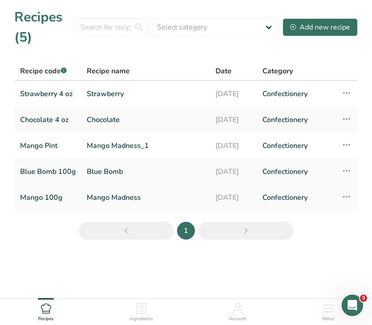
click at [39, 198] on link "Mango 100g" at bounding box center [48, 197] width 56 height 19
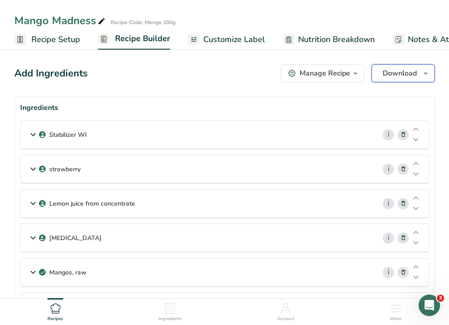
click at [406, 73] on span "Download" at bounding box center [399, 73] width 34 height 11
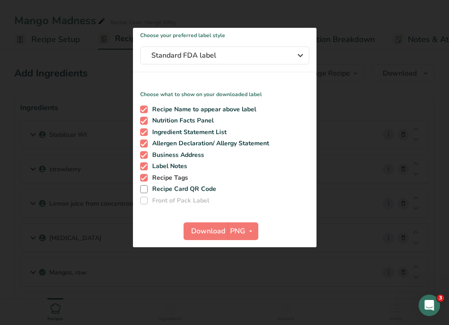
click at [143, 178] on span at bounding box center [144, 178] width 8 height 8
click at [143, 178] on input "Recipe Tags" at bounding box center [143, 178] width 6 height 6
checkbox input "false"
click at [144, 168] on span at bounding box center [144, 166] width 8 height 8
click at [144, 168] on input "Label Notes" at bounding box center [143, 167] width 6 height 6
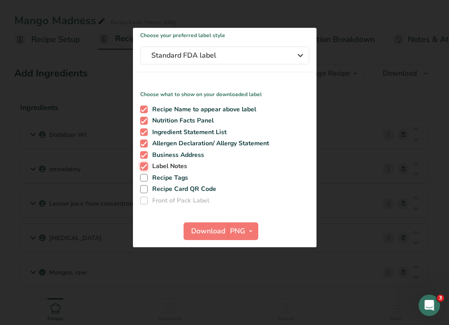
checkbox input "false"
click at [144, 156] on span at bounding box center [144, 155] width 8 height 8
click at [144, 156] on input "Business Address" at bounding box center [143, 155] width 6 height 6
checkbox input "false"
click at [250, 229] on icon "button" at bounding box center [250, 231] width 7 height 11
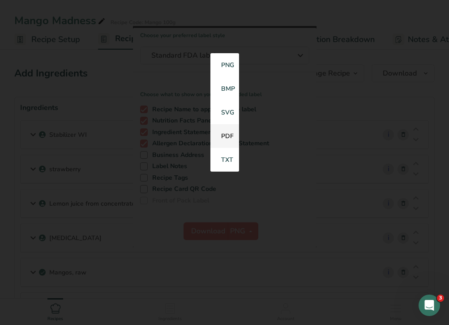
click at [225, 136] on link "PDF" at bounding box center [224, 136] width 29 height 24
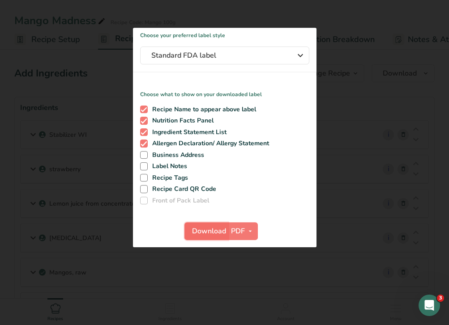
click at [205, 234] on span "Download" at bounding box center [209, 231] width 34 height 11
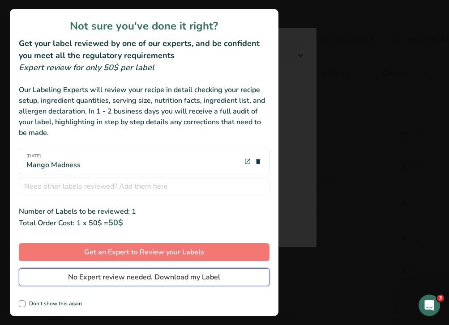
click at [123, 278] on span "No Expert review needed. Download my Label" at bounding box center [144, 277] width 152 height 11
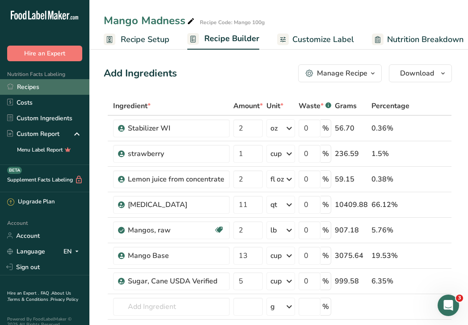
click at [47, 90] on link "Recipes" at bounding box center [44, 87] width 89 height 16
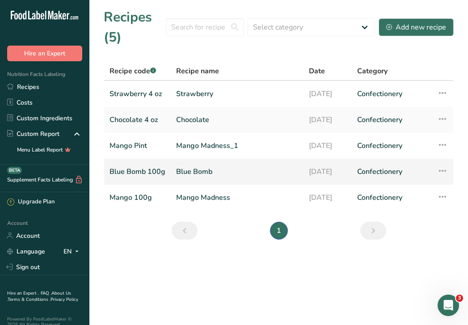
click at [133, 173] on link "Blue Bomb 100g" at bounding box center [138, 171] width 56 height 19
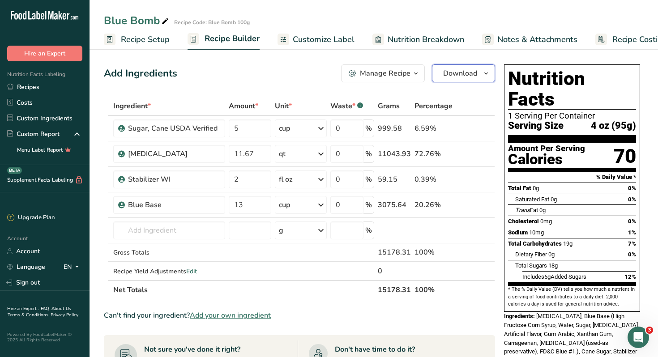
click at [486, 75] on icon "button" at bounding box center [485, 73] width 7 height 11
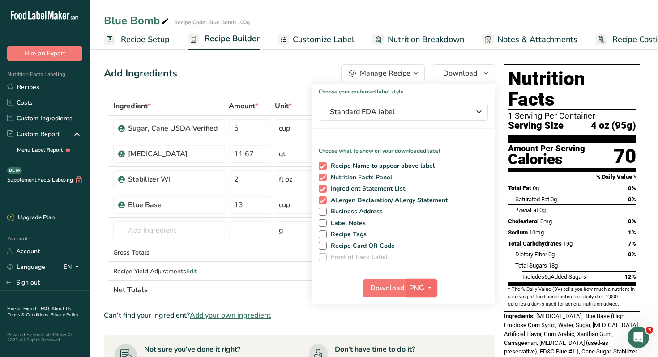
click at [430, 288] on icon "button" at bounding box center [429, 287] width 7 height 11
click at [423, 349] on link "PDF" at bounding box center [422, 350] width 29 height 15
click at [386, 287] on span "Download" at bounding box center [387, 288] width 34 height 11
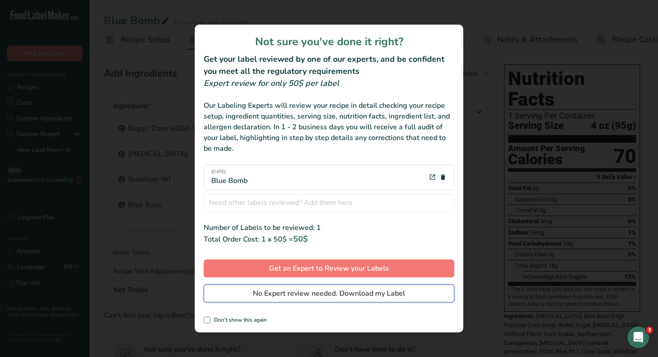
click at [356, 290] on span "No Expert review needed. Download my Label" at bounding box center [329, 293] width 152 height 11
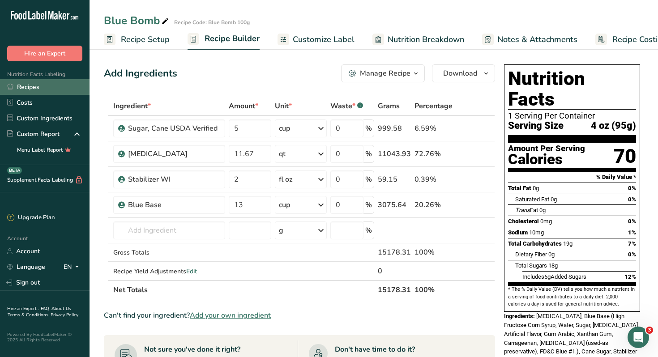
click at [30, 86] on link "Recipes" at bounding box center [44, 87] width 89 height 16
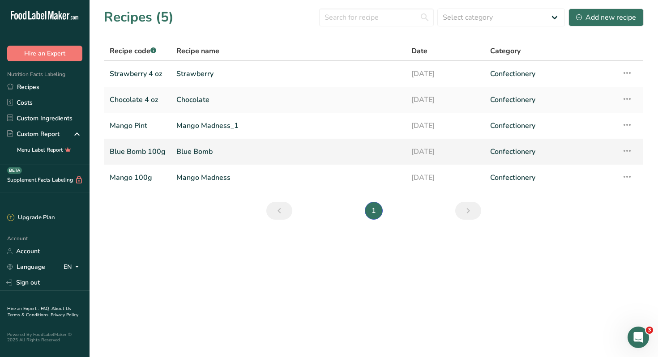
click at [154, 152] on link "Blue Bomb 100g" at bounding box center [138, 151] width 56 height 19
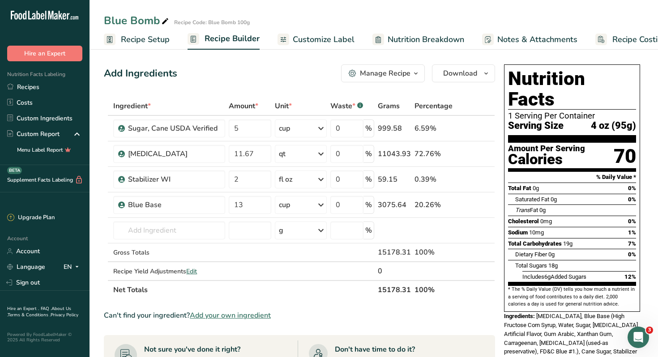
click at [332, 41] on span "Customize Label" at bounding box center [324, 40] width 62 height 12
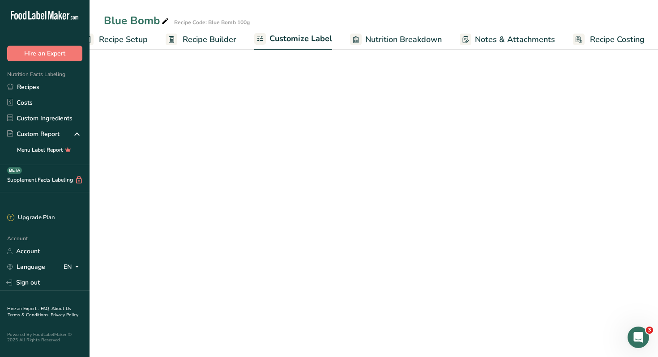
scroll to position [0, 23]
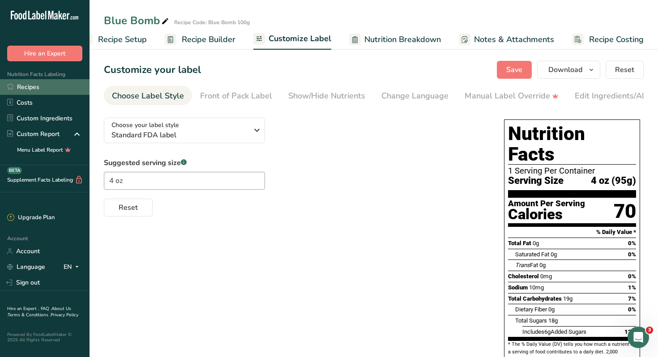
click at [30, 91] on link "Recipes" at bounding box center [44, 87] width 89 height 16
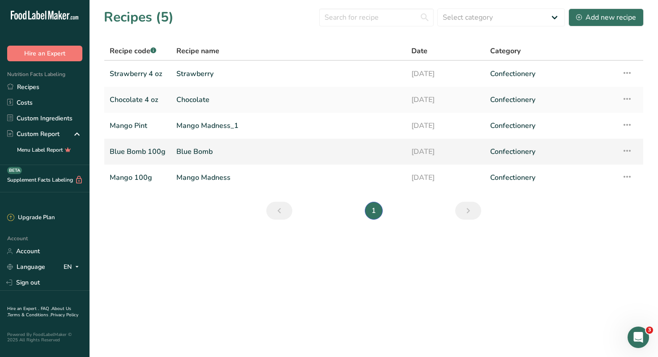
click at [132, 153] on link "Blue Bomb 100g" at bounding box center [138, 151] width 56 height 19
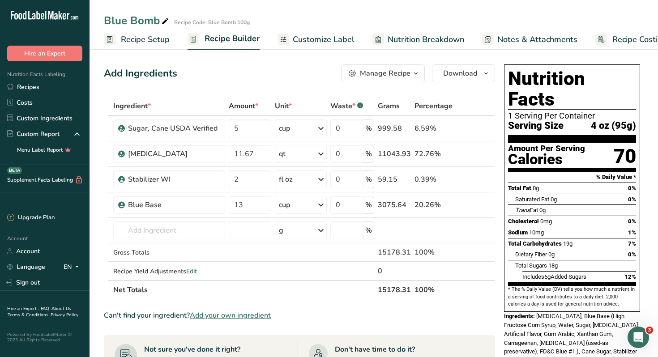
click at [154, 41] on span "Recipe Setup" at bounding box center [145, 40] width 49 height 12
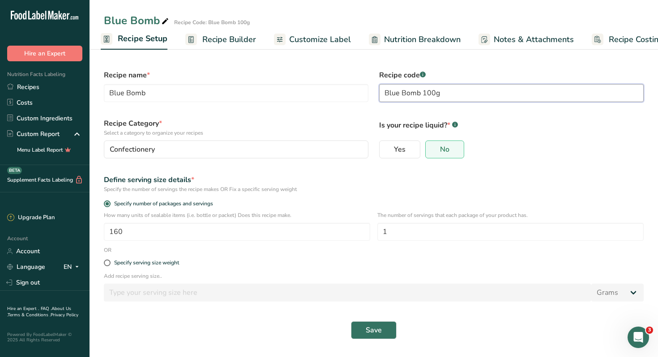
click at [443, 96] on input "Blue Bomb 100g" at bounding box center [511, 93] width 264 height 18
type input "Blue Bomb 4 oz"
click at [376, 332] on span "Save" at bounding box center [373, 330] width 16 height 11
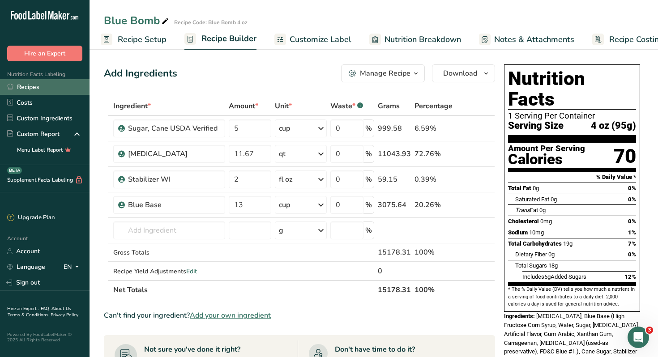
click at [24, 85] on link "Recipes" at bounding box center [44, 87] width 89 height 16
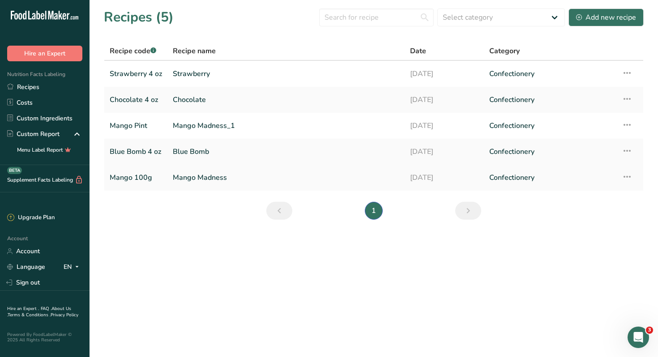
click at [132, 175] on link "Mango 100g" at bounding box center [136, 177] width 52 height 19
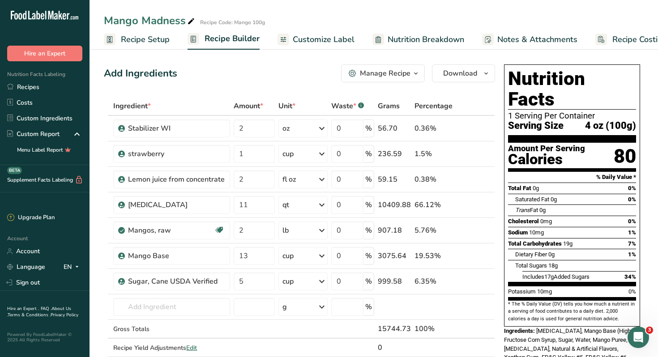
click at [139, 39] on span "Recipe Setup" at bounding box center [145, 40] width 49 height 12
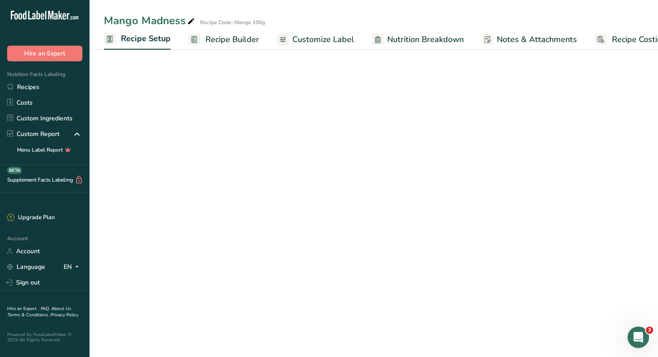
scroll to position [0, 3]
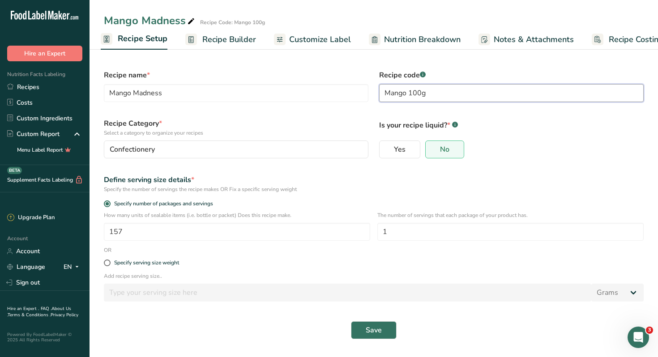
click at [436, 92] on input "Mango 100g" at bounding box center [511, 93] width 264 height 18
type input "Mango 4 oz"
click at [371, 331] on span "Save" at bounding box center [373, 330] width 16 height 11
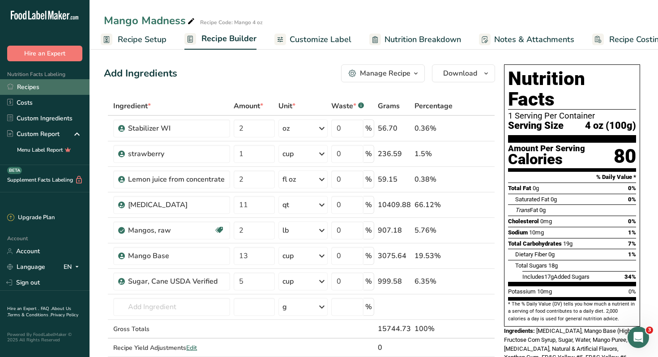
click at [37, 87] on link "Recipes" at bounding box center [44, 87] width 89 height 16
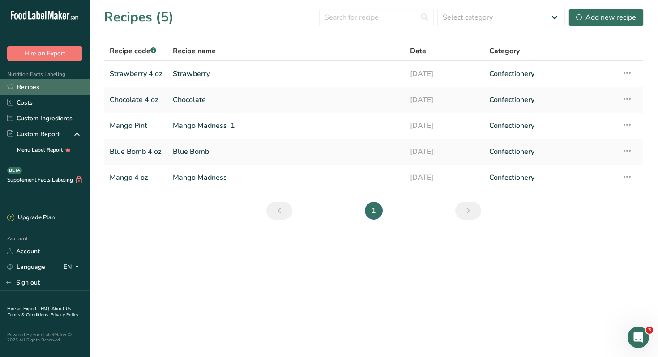
click at [31, 88] on link "Recipes" at bounding box center [44, 87] width 89 height 16
click at [139, 181] on link "Mango 4 oz" at bounding box center [136, 177] width 52 height 19
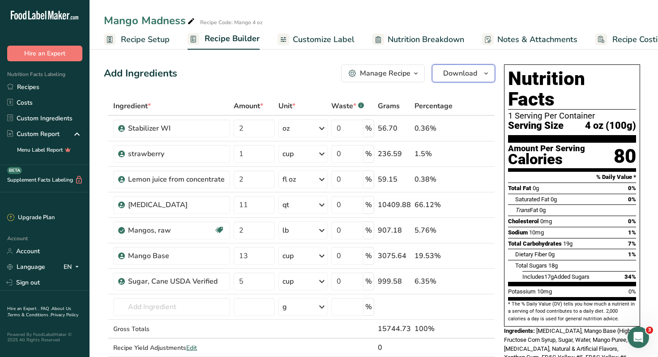
click at [467, 74] on span "Download" at bounding box center [460, 73] width 34 height 11
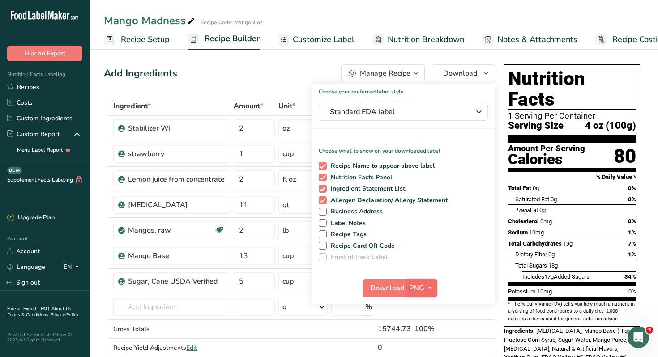
click at [420, 285] on span "PNG" at bounding box center [416, 288] width 15 height 11
click at [425, 352] on link "PDF" at bounding box center [422, 350] width 29 height 15
click at [382, 289] on span "Download" at bounding box center [387, 288] width 34 height 11
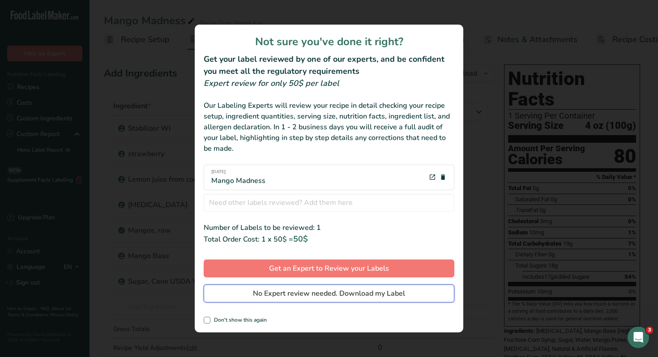
click at [353, 295] on span "No Expert review needed. Download my Label" at bounding box center [329, 293] width 152 height 11
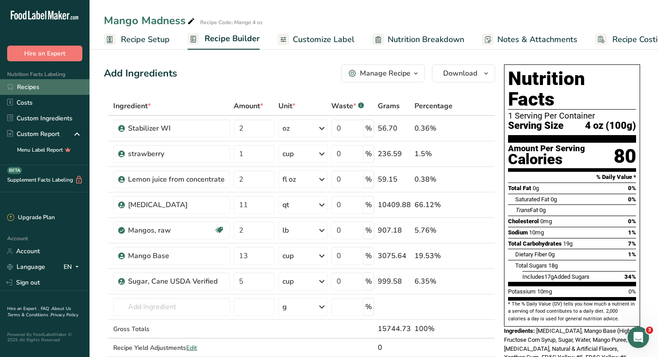
click at [35, 87] on link "Recipes" at bounding box center [44, 87] width 89 height 16
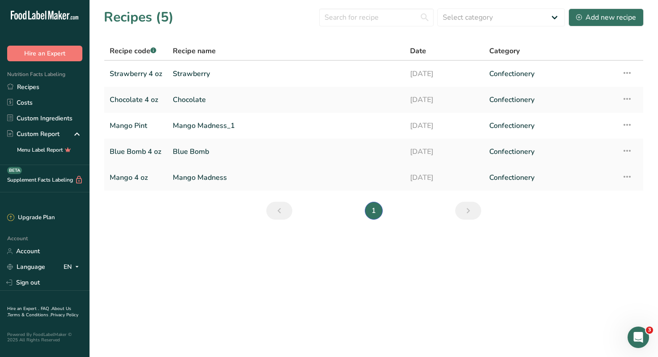
click at [127, 178] on link "Mango 4 oz" at bounding box center [136, 177] width 52 height 19
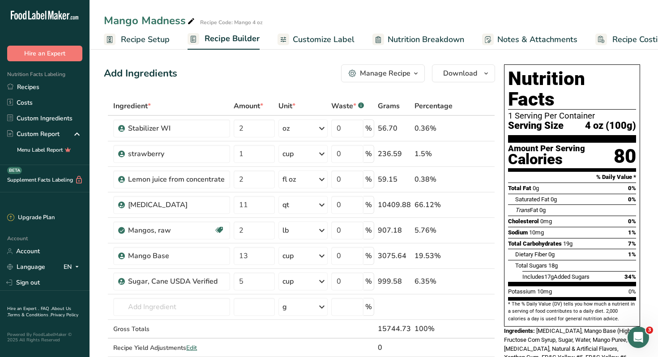
click at [417, 75] on icon "button" at bounding box center [415, 73] width 7 height 11
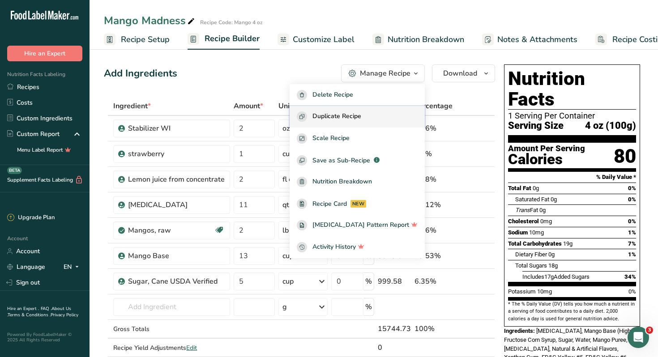
click at [346, 119] on span "Duplicate Recipe" at bounding box center [336, 116] width 49 height 10
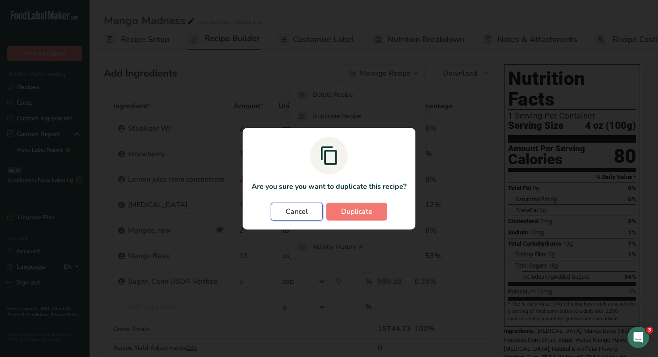
click at [301, 210] on span "Cancel" at bounding box center [296, 211] width 22 height 11
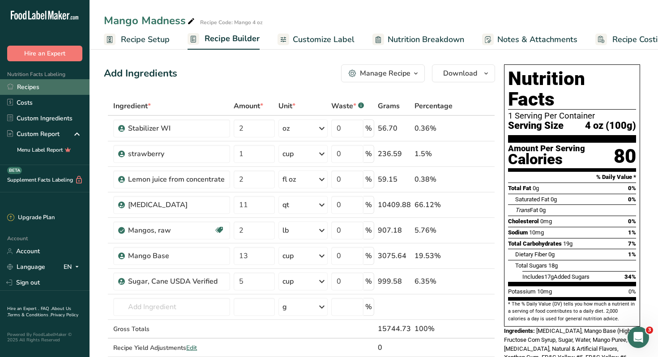
click at [37, 87] on link "Recipes" at bounding box center [44, 87] width 89 height 16
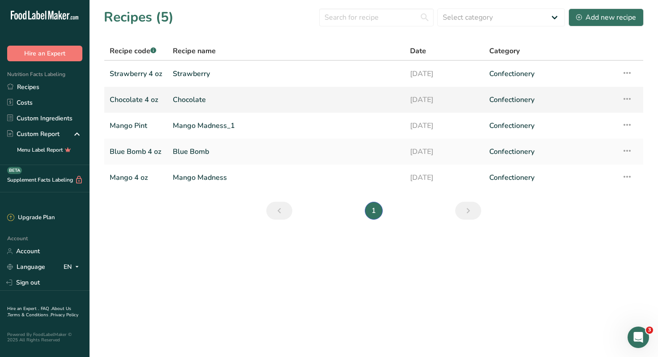
click at [135, 99] on link "Chocolate 4 oz" at bounding box center [136, 99] width 52 height 19
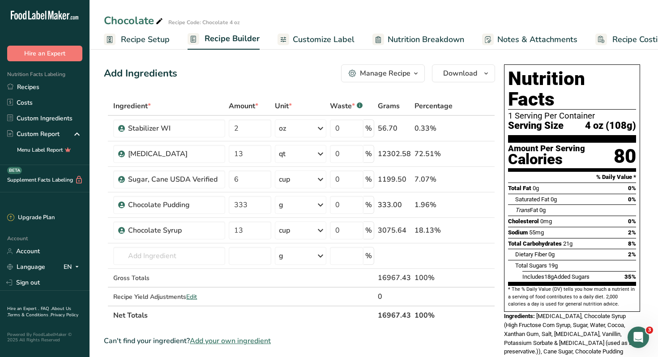
click at [416, 73] on icon "button" at bounding box center [415, 73] width 7 height 11
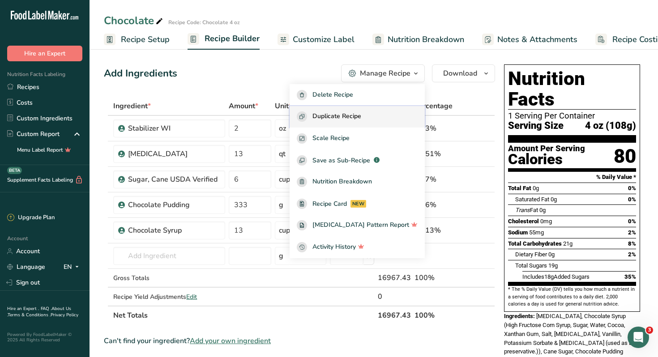
click at [352, 118] on span "Duplicate Recipe" at bounding box center [336, 116] width 49 height 10
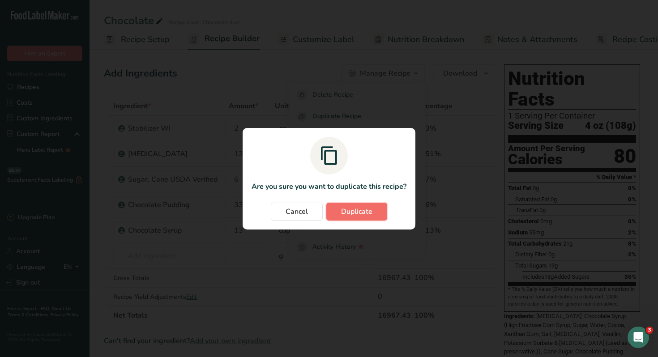
click at [347, 210] on span "Duplicate" at bounding box center [356, 211] width 31 height 11
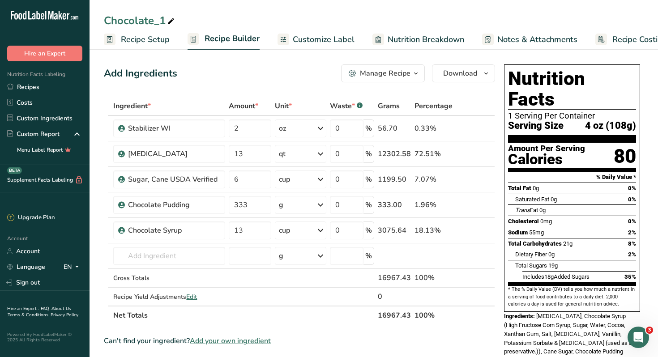
click at [171, 21] on icon at bounding box center [171, 21] width 8 height 13
type input "C"
type input "Vanilla"
click at [250, 153] on input "13" at bounding box center [250, 154] width 43 height 18
type input "14"
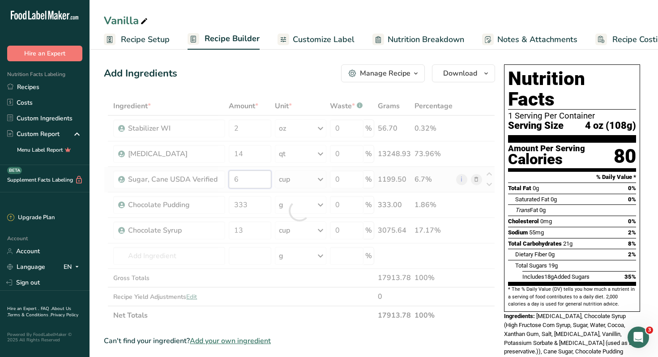
click at [247, 178] on div "Ingredient * Amount * Unit * Waste * .a-a{fill:#347362;}.b-a{fill:#fff;} Grams …" at bounding box center [299, 211] width 391 height 228
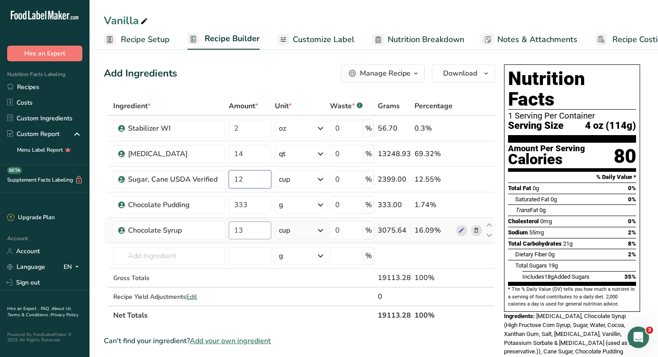
type input "12"
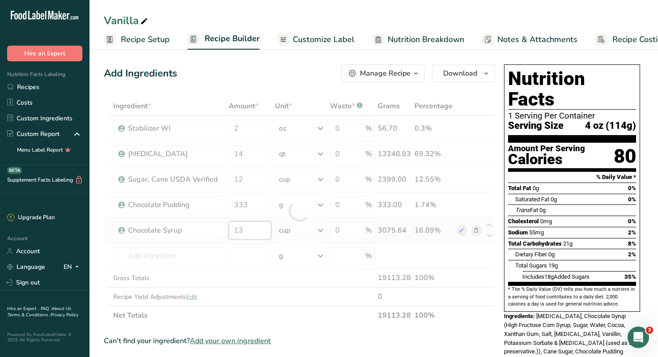
click at [259, 232] on div "Ingredient * Amount * Unit * Waste * .a-a{fill:#347362;}.b-a{fill:#fff;} Grams …" at bounding box center [299, 211] width 391 height 228
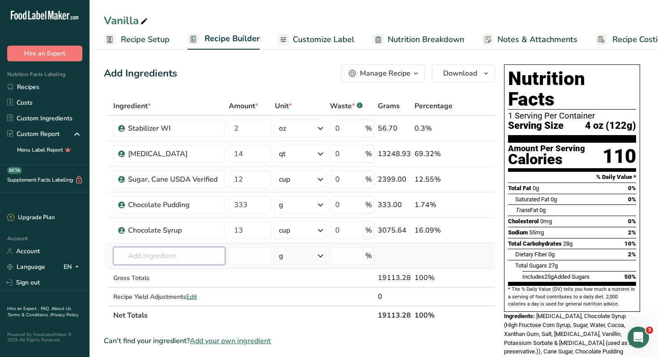
click at [137, 255] on div "Ingredient * Amount * Unit * Waste * .a-a{fill:#347362;}.b-a{fill:#fff;} Grams …" at bounding box center [299, 211] width 391 height 228
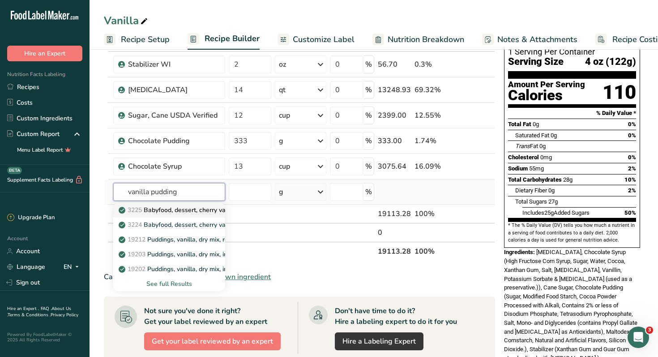
scroll to position [68, 0]
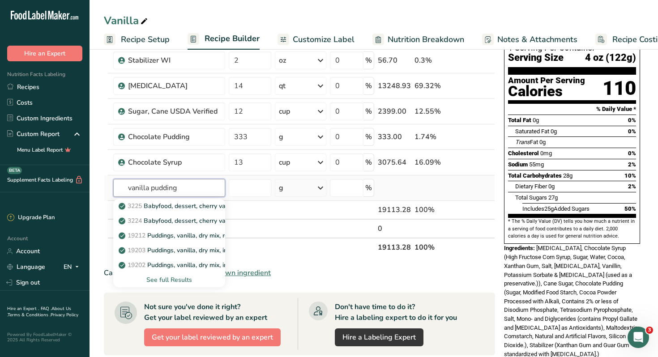
type input "vanilla pudding"
click at [158, 280] on div "See full Results" at bounding box center [168, 279] width 97 height 9
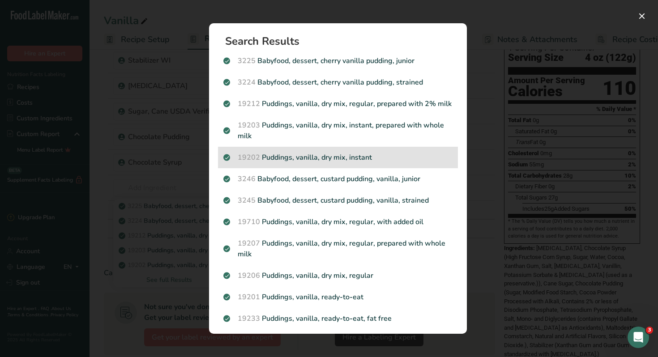
click at [312, 157] on p "19202 Puddings, vanilla, dry mix, instant" at bounding box center [337, 157] width 229 height 11
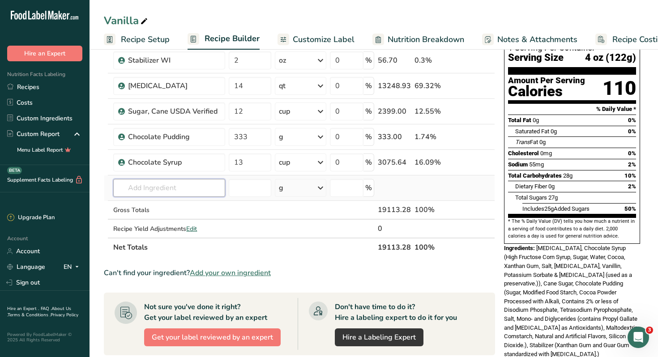
click at [193, 192] on input "text" at bounding box center [168, 188] width 111 height 18
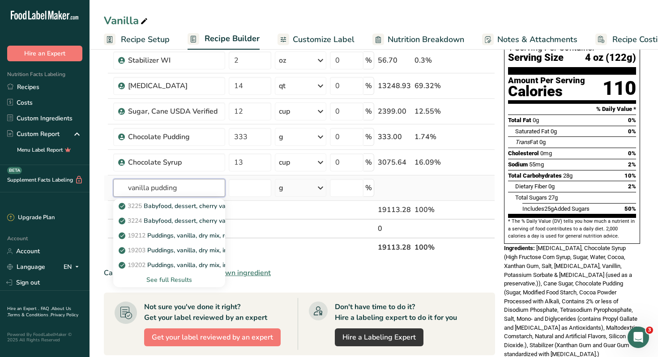
type input "vanilla pudding"
click at [161, 285] on div "See full Results" at bounding box center [168, 279] width 111 height 15
click at [158, 280] on div "See full Results" at bounding box center [168, 279] width 97 height 9
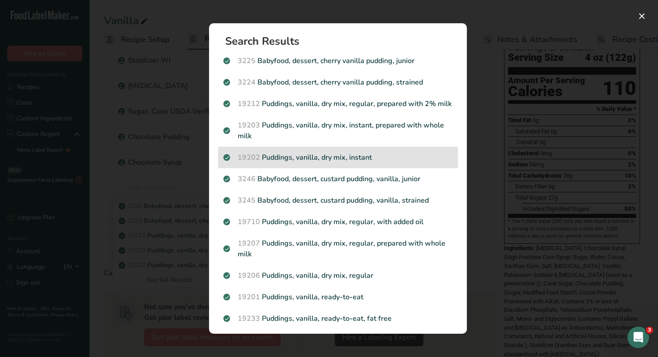
click at [285, 158] on p "19202 Puddings, vanilla, dry mix, instant" at bounding box center [337, 157] width 229 height 11
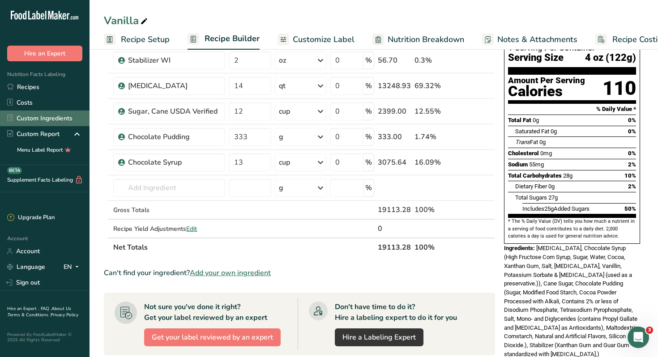
click at [47, 123] on link "Custom Ingredients" at bounding box center [44, 118] width 89 height 16
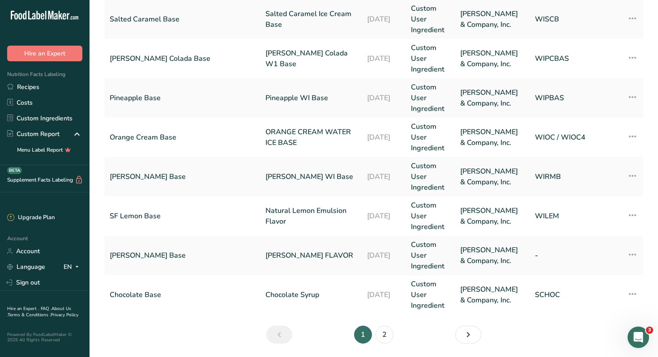
scroll to position [386, 0]
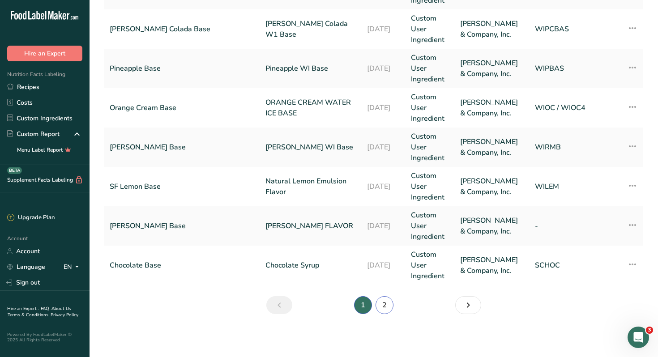
click at [383, 304] on link "2" at bounding box center [384, 305] width 18 height 18
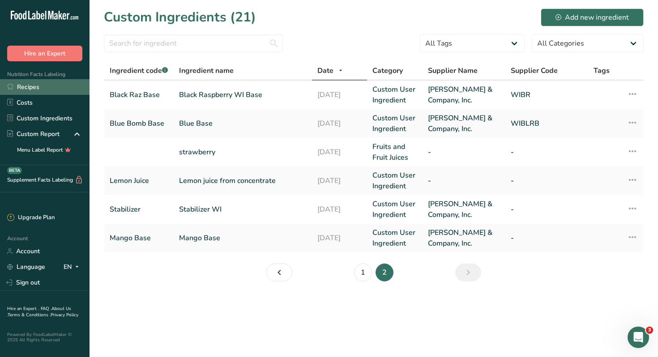
click at [31, 89] on link "Recipes" at bounding box center [44, 87] width 89 height 16
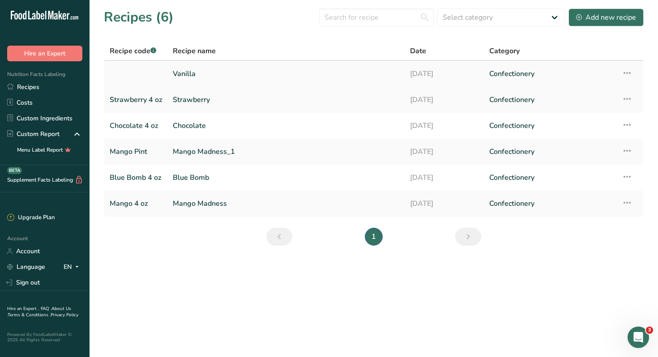
click at [180, 76] on link "Vanilla" at bounding box center [286, 73] width 226 height 19
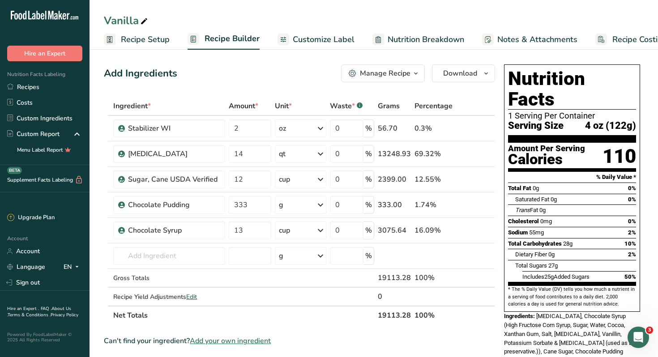
click at [133, 39] on span "Recipe Setup" at bounding box center [145, 40] width 49 height 12
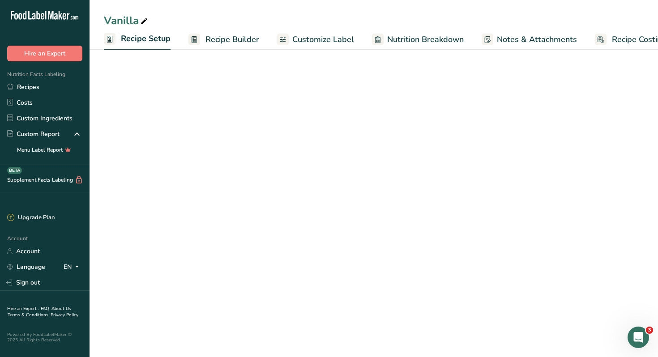
scroll to position [0, 3]
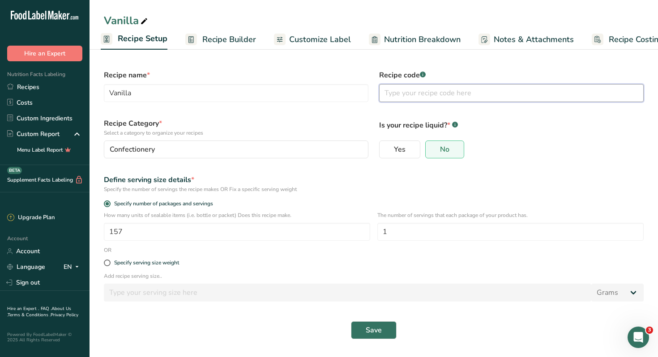
click at [402, 92] on input "text" at bounding box center [511, 93] width 264 height 18
type input "Vanilla"
click at [369, 330] on span "Save" at bounding box center [373, 330] width 16 height 11
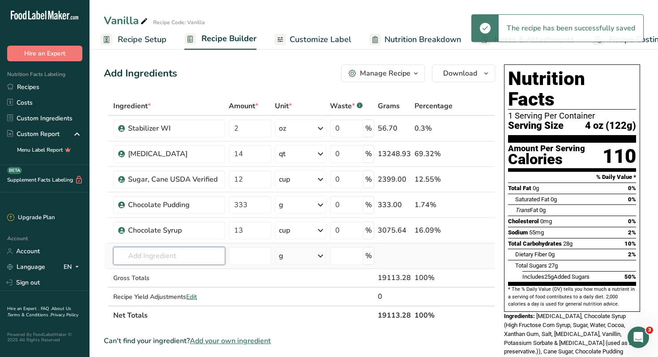
click at [161, 257] on input "text" at bounding box center [168, 256] width 111 height 18
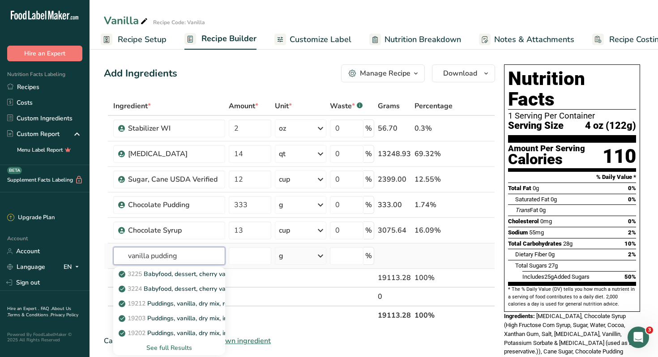
type input "vanilla pudding"
click at [161, 344] on div "See full Results" at bounding box center [168, 347] width 97 height 9
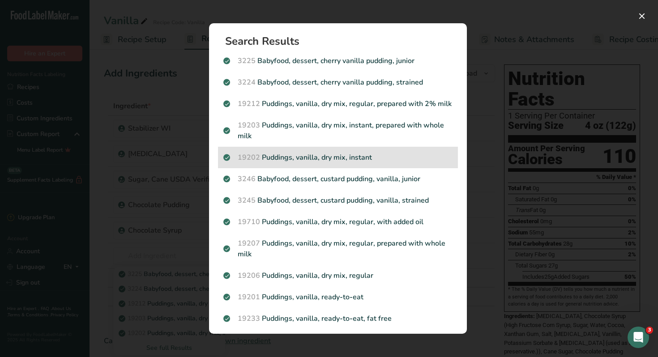
click at [262, 156] on p "19202 Puddings, vanilla, dry mix, instant" at bounding box center [337, 157] width 229 height 11
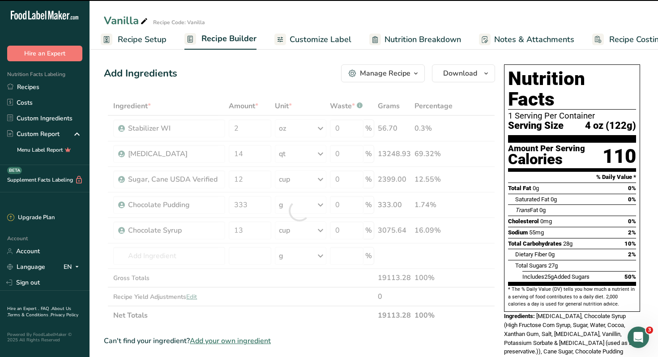
type input "0"
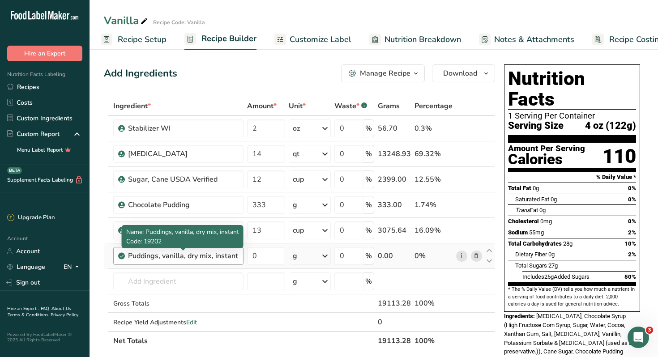
click at [209, 259] on div "Puddings, vanilla, dry mix, instant" at bounding box center [183, 256] width 110 height 11
click at [225, 256] on div "Puddings, vanilla, dry mix, instant" at bounding box center [183, 256] width 110 height 11
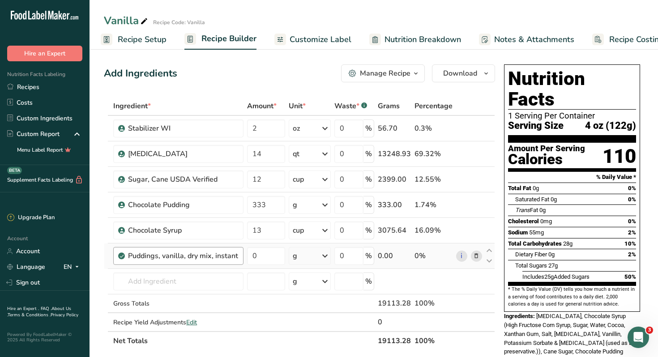
click at [225, 256] on div "Puddings, vanilla, dry mix, instant" at bounding box center [183, 256] width 110 height 11
click at [270, 253] on input "0" at bounding box center [266, 256] width 38 height 18
type input "333"
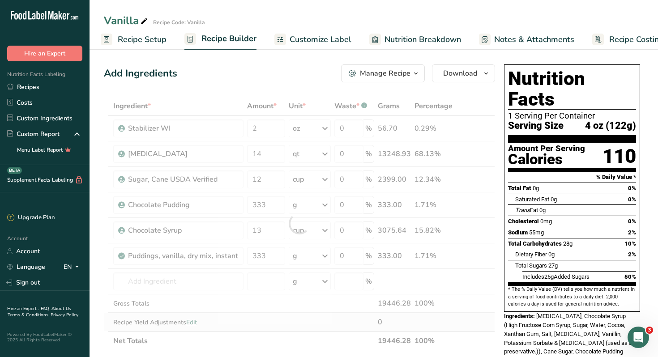
click at [353, 318] on div "Ingredient * Amount * Unit * Waste * .a-a{fill:#347362;}.b-a{fill:#fff;} Grams …" at bounding box center [299, 224] width 391 height 254
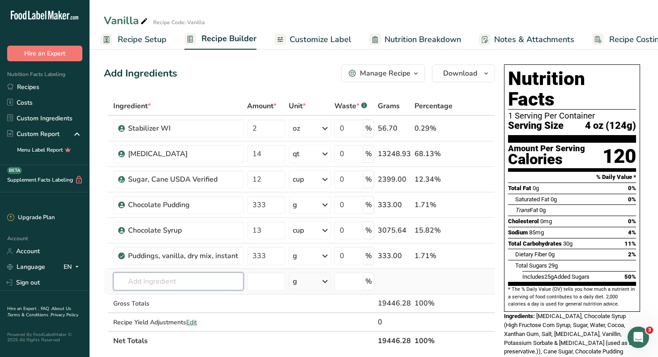
click at [161, 283] on input "text" at bounding box center [178, 281] width 130 height 18
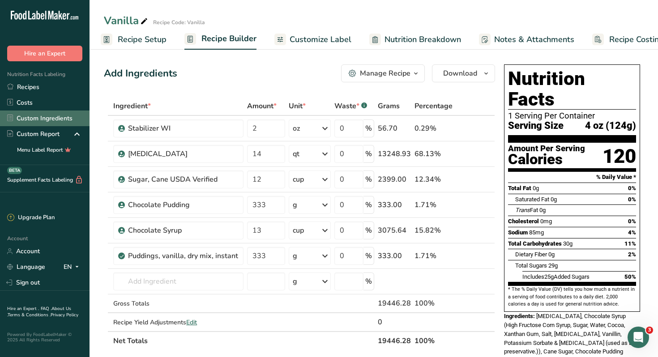
click at [36, 117] on link "Custom Ingredients" at bounding box center [44, 118] width 89 height 16
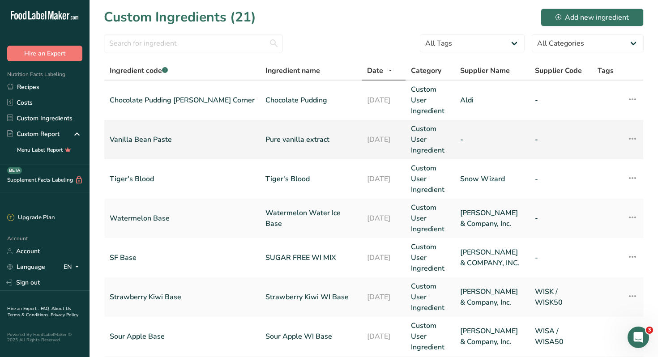
scroll to position [2, 0]
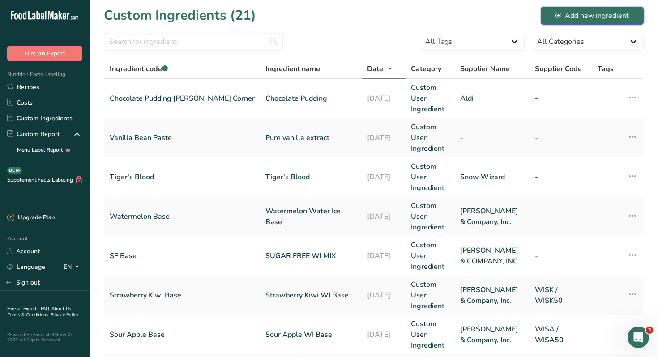
click at [581, 15] on div "Add new ingredient" at bounding box center [591, 15] width 73 height 11
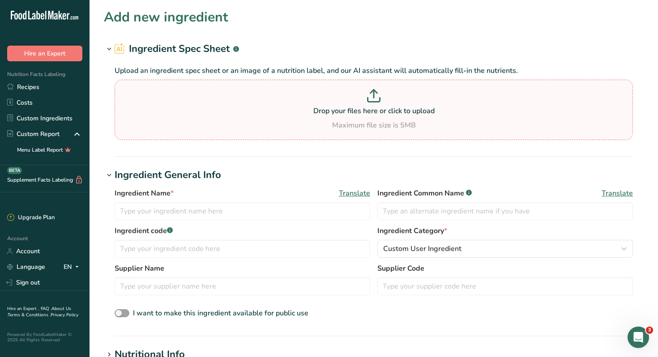
click at [369, 105] on p at bounding box center [374, 97] width 514 height 17
click at [369, 105] on input "Drop your files here or click to upload Maximum file size is 5MB" at bounding box center [374, 110] width 518 height 60
type input "C:\fakepath\Vanilla Pudding.jpg"
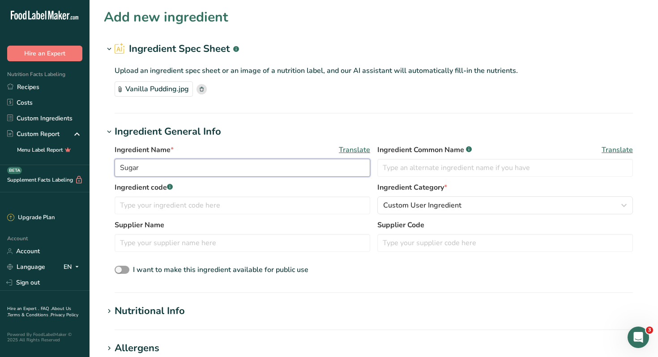
click at [145, 171] on input "Sugar" at bounding box center [242, 168] width 255 height 18
type input "S"
type input "Vanilla Pudding, Baker's Corner"
click at [232, 205] on input "text" at bounding box center [242, 205] width 255 height 18
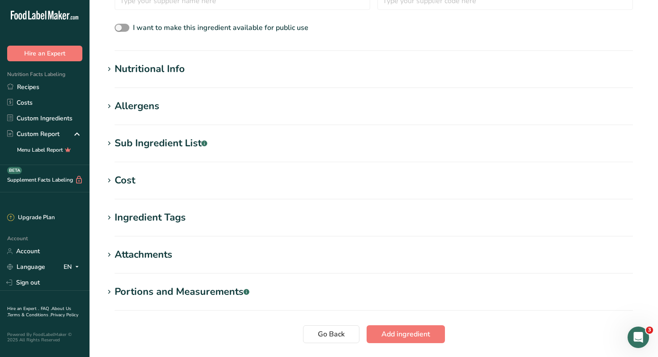
scroll to position [304, 0]
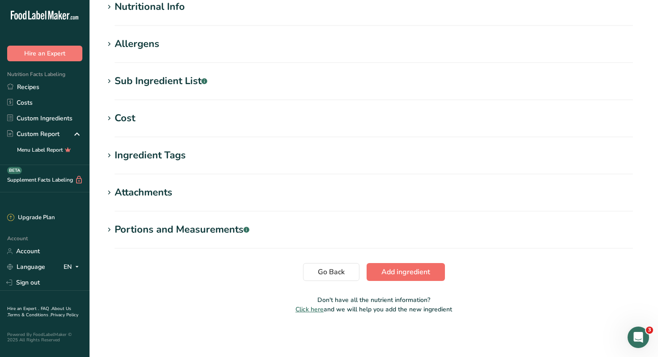
type input "Vanilla Pudding"
click at [418, 275] on span "Add ingredient" at bounding box center [405, 272] width 49 height 11
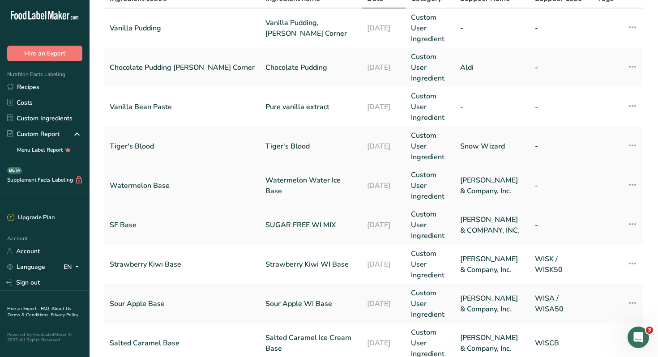
scroll to position [104, 0]
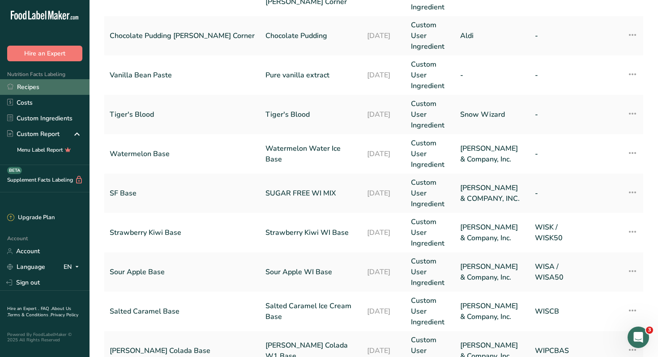
click at [41, 89] on link "Recipes" at bounding box center [44, 87] width 89 height 16
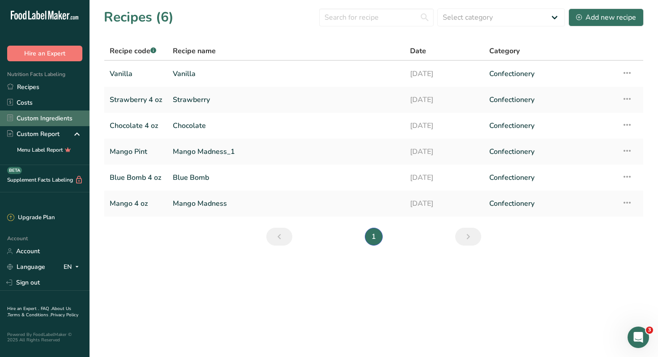
click at [37, 123] on link "Custom Ingredients" at bounding box center [44, 118] width 89 height 16
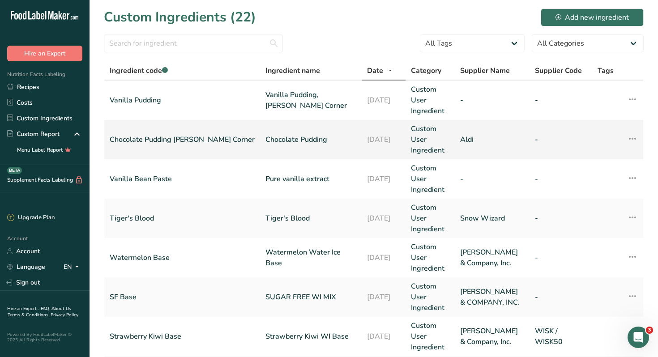
click at [163, 137] on link "Chocolate Pudding [PERSON_NAME] Corner" at bounding box center [182, 139] width 145 height 11
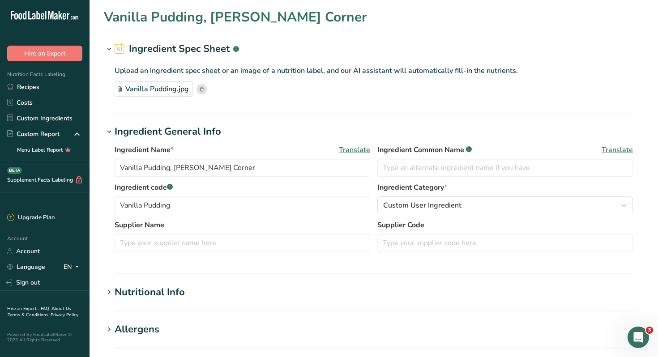
type input "Chocolate Pudding"
type input "Chocolate Pudding [PERSON_NAME] Corner"
type input "Aldi"
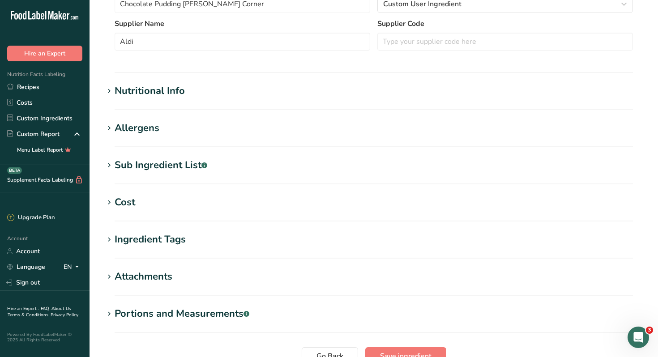
scroll to position [246, 0]
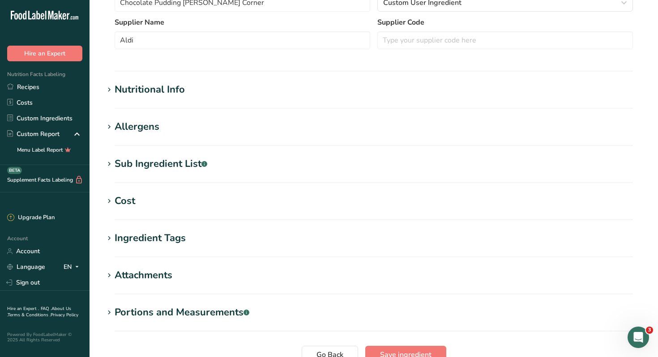
click at [147, 92] on div "Nutritional Info" at bounding box center [150, 89] width 70 height 15
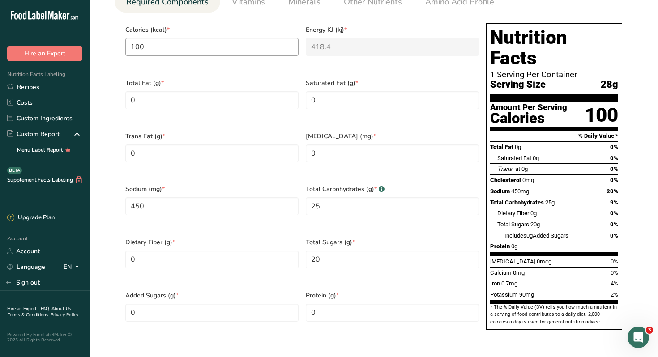
scroll to position [411, 0]
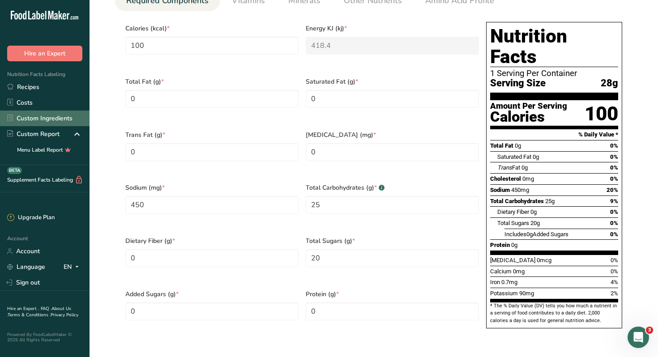
click at [38, 119] on link "Custom Ingredients" at bounding box center [44, 118] width 89 height 16
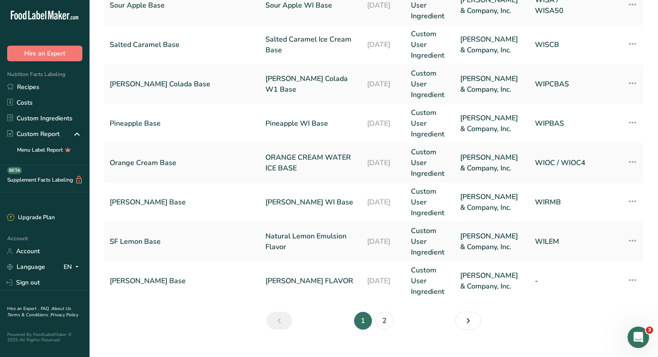
scroll to position [386, 0]
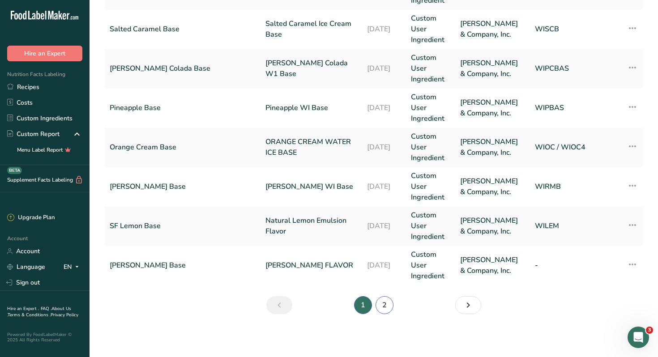
click at [386, 305] on link "2" at bounding box center [384, 305] width 18 height 18
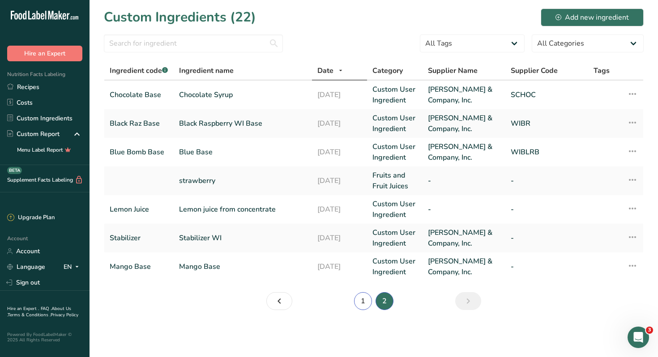
click at [364, 303] on link "1" at bounding box center [363, 301] width 18 height 18
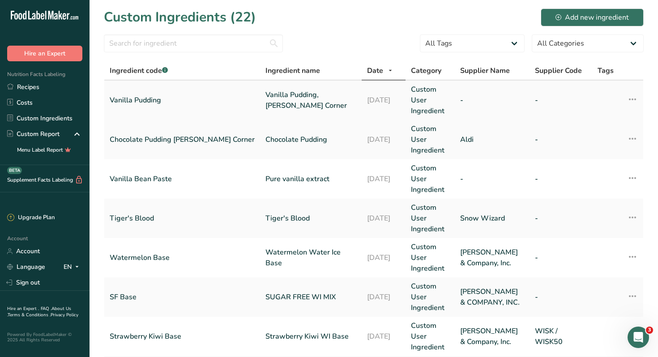
click at [265, 100] on link "Vanilla Pudding, Baker's Corner" at bounding box center [310, 99] width 91 height 21
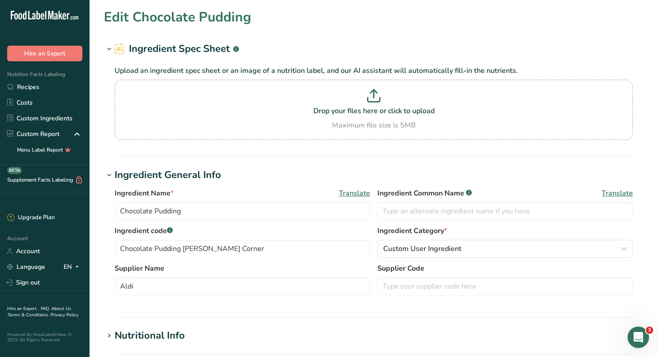
type input "Vanilla Pudding, Baker's Corner"
type input "Vanilla Pudding"
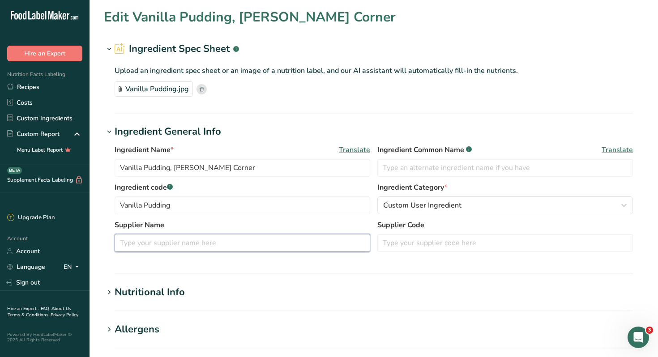
click at [196, 244] on input "text" at bounding box center [242, 243] width 255 height 18
type input "Aldi"
click at [162, 294] on div "Nutritional Info" at bounding box center [150, 292] width 70 height 15
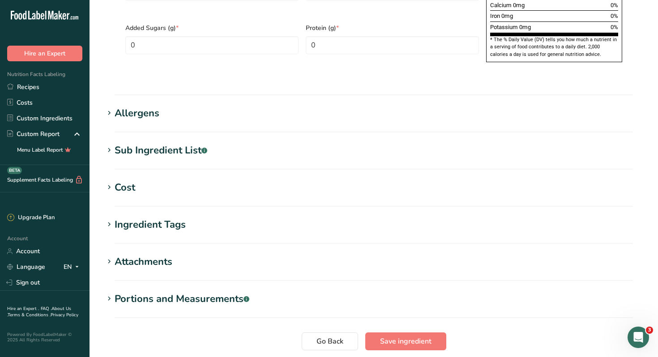
scroll to position [682, 0]
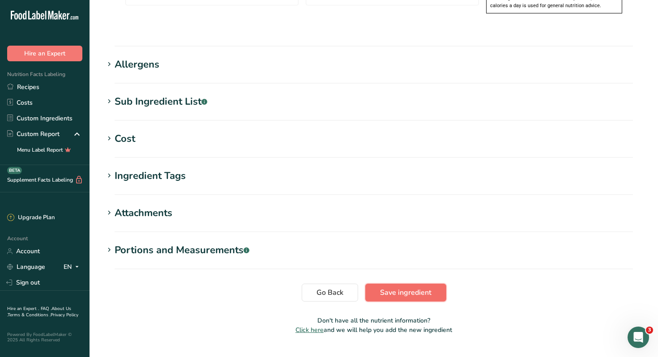
click at [392, 287] on span "Save ingredient" at bounding box center [405, 292] width 51 height 11
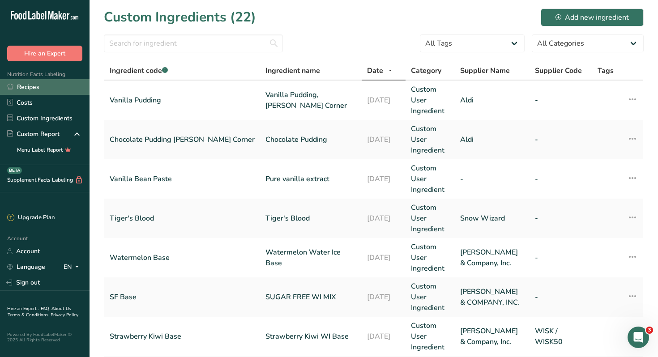
click at [31, 89] on link "Recipes" at bounding box center [44, 87] width 89 height 16
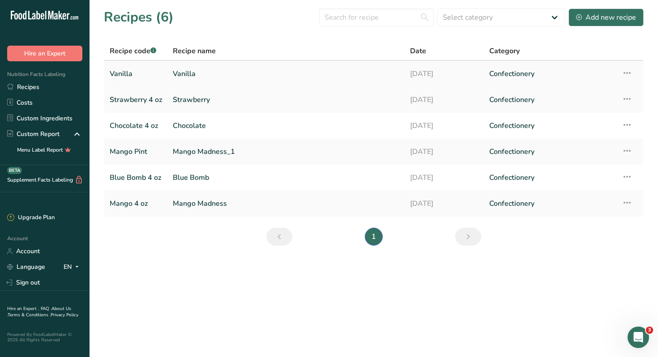
click at [183, 73] on link "Vanilla" at bounding box center [286, 73] width 226 height 19
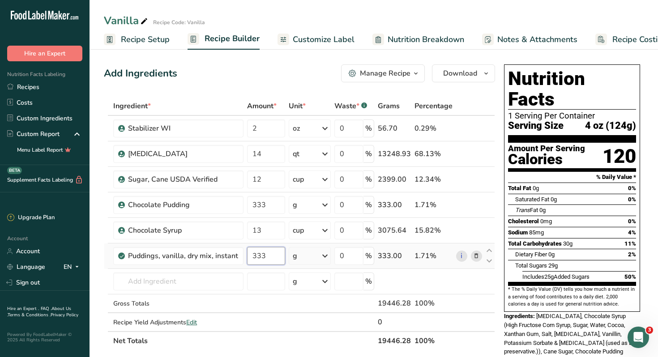
click at [272, 253] on input "333" at bounding box center [266, 256] width 38 height 18
type input "3"
type input "288"
click at [269, 280] on div "Ingredient * Amount * Unit * Waste * .a-a{fill:#347362;}.b-a{fill:#fff;} Grams …" at bounding box center [299, 224] width 391 height 254
click at [185, 277] on input "text" at bounding box center [178, 281] width 130 height 18
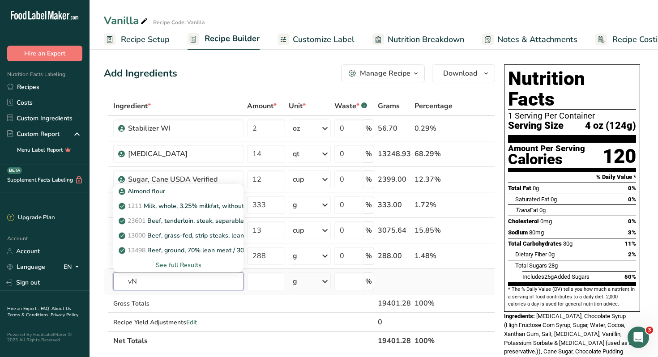
type input "v"
type input "VANILLA PASTE"
click at [164, 265] on div "See full Results" at bounding box center [178, 264] width 116 height 9
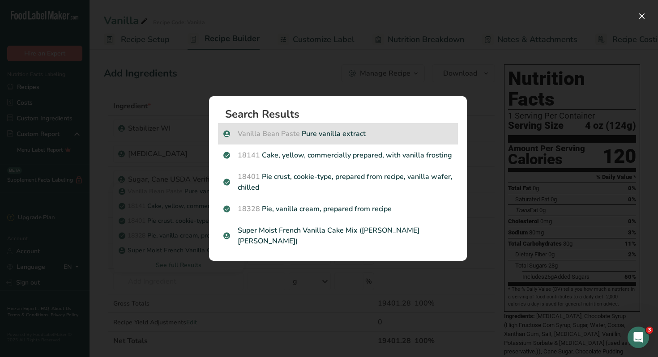
click at [316, 136] on p "Vanilla Bean Paste Pure vanilla extract" at bounding box center [337, 133] width 229 height 11
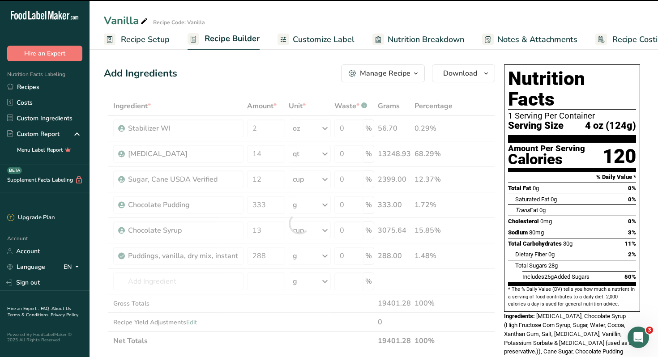
type input "0"
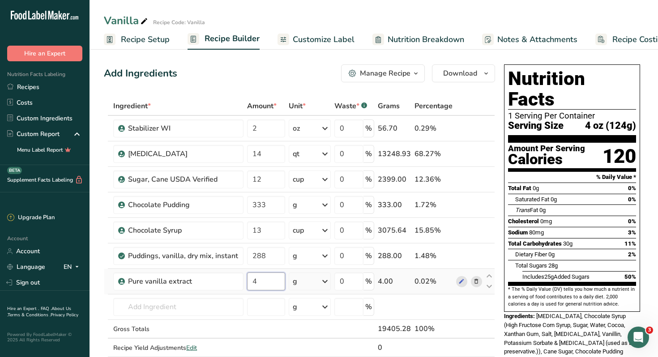
type input "4"
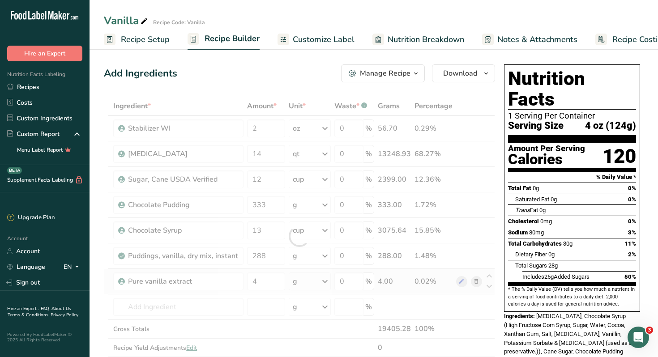
click at [329, 282] on div "Ingredient * Amount * Unit * Waste * .a-a{fill:#347362;}.b-a{fill:#fff;} Grams …" at bounding box center [299, 236] width 391 height 279
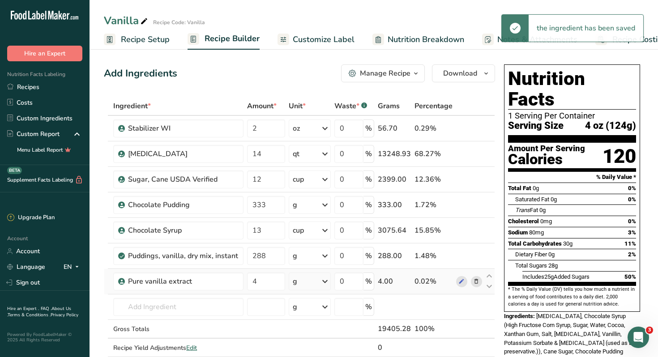
click at [327, 284] on icon at bounding box center [324, 281] width 11 height 16
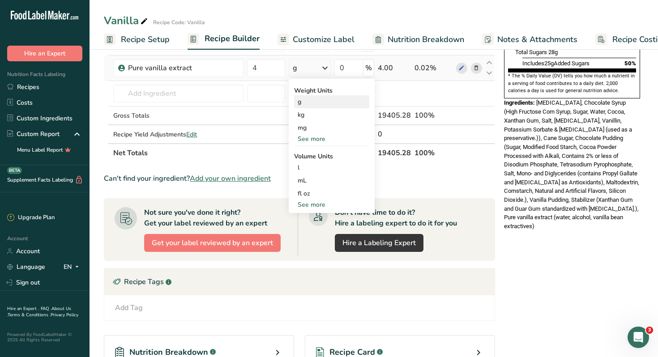
scroll to position [222, 0]
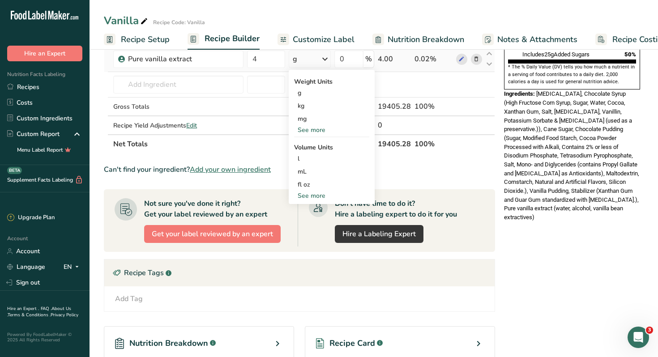
click at [315, 196] on div "See more" at bounding box center [331, 195] width 75 height 9
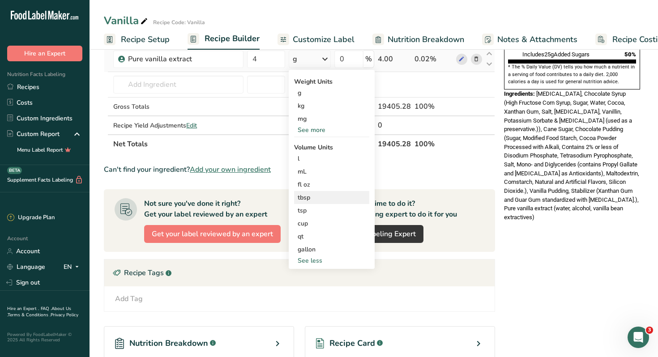
click at [310, 198] on div "tbsp" at bounding box center [331, 197] width 68 height 9
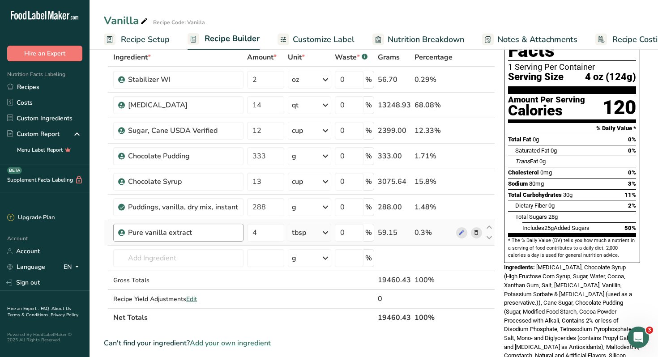
scroll to position [64, 0]
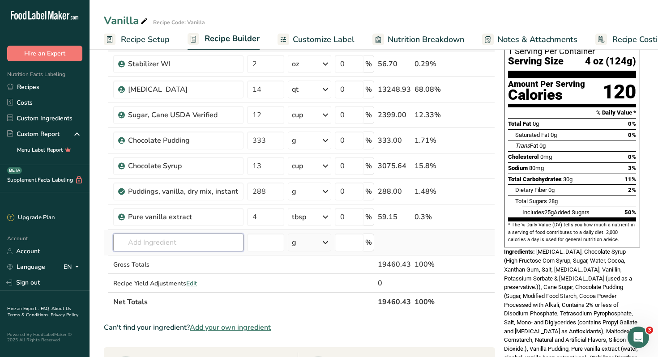
click at [208, 247] on input "text" at bounding box center [178, 243] width 130 height 18
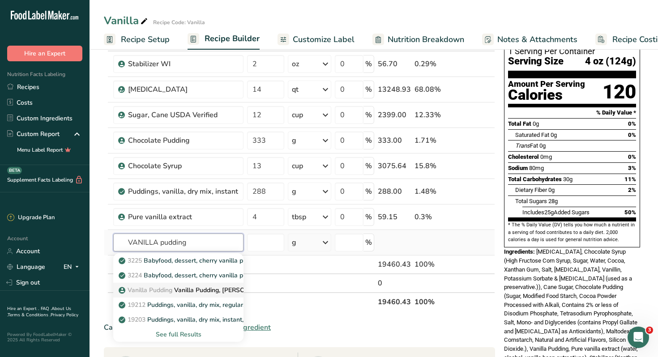
type input "VANILLA pudding"
click at [205, 293] on p "Vanilla Pudding Vanilla Pudding, Baker's Corner" at bounding box center [206, 289] width 173 height 9
type input "Vanilla Pudding, Baker's Corner"
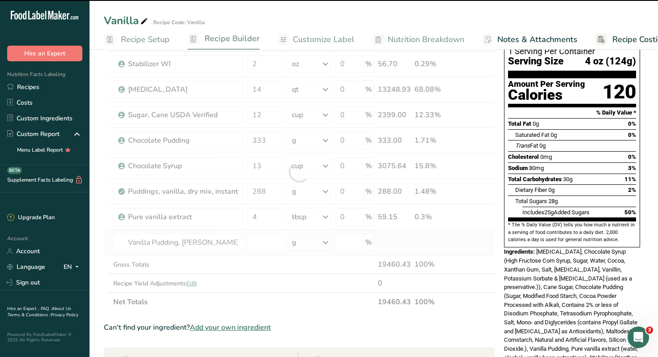
type input "0"
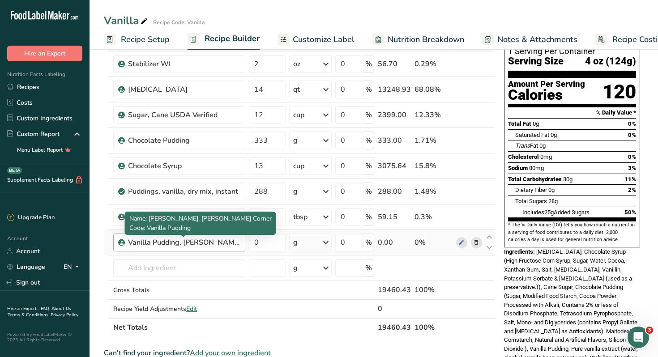
click at [226, 244] on div "Vanilla Pudding, Baker's Corner" at bounding box center [184, 242] width 112 height 11
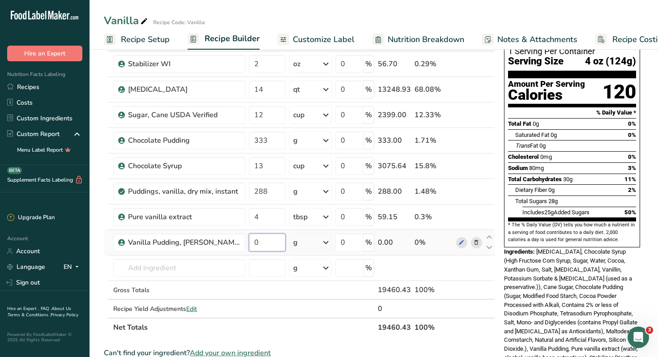
click at [258, 243] on input "0" at bounding box center [267, 243] width 37 height 18
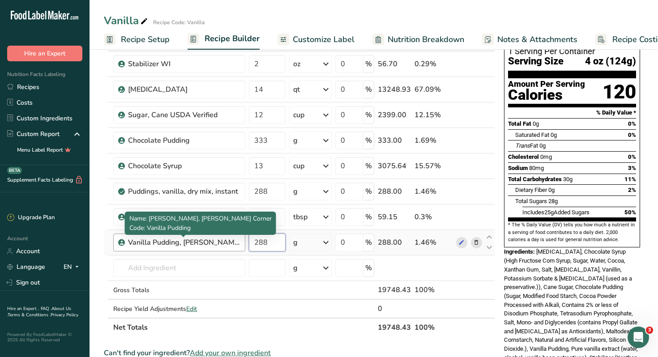
type input "288"
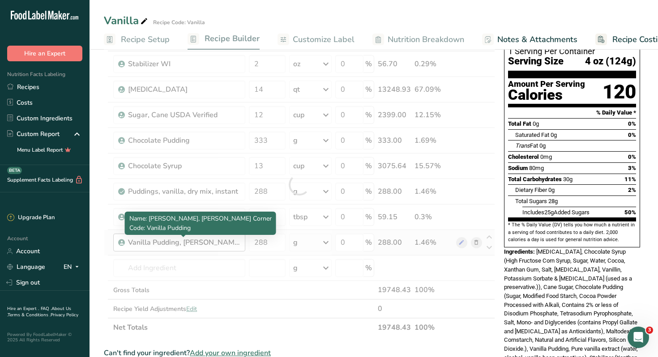
click at [222, 243] on div "Ingredient * Amount * Unit * Waste * .a-a{fill:#347362;}.b-a{fill:#fff;} Grams …" at bounding box center [299, 184] width 391 height 305
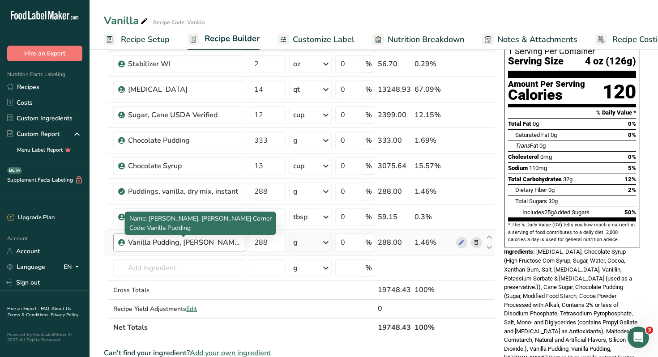
click at [230, 244] on div "Vanilla Pudding, Baker's Corner" at bounding box center [184, 242] width 112 height 11
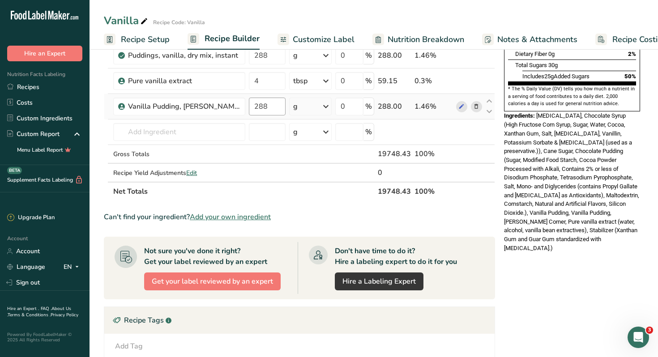
scroll to position [162, 0]
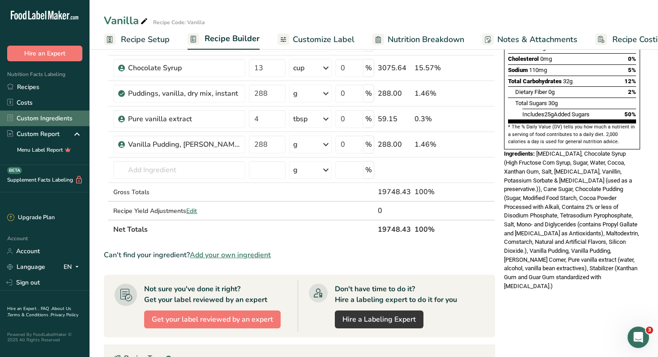
click at [47, 116] on link "Custom Ingredients" at bounding box center [44, 118] width 89 height 16
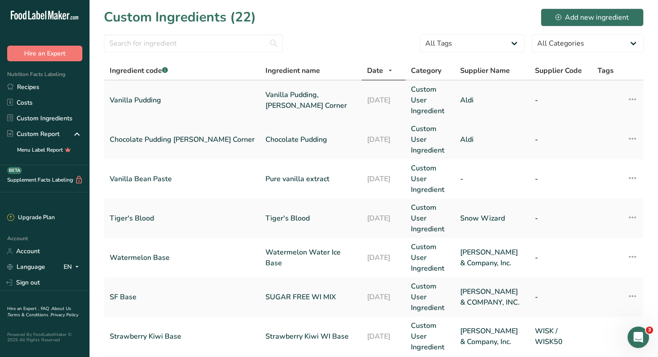
click at [287, 101] on link "Vanilla Pudding, Baker's Corner" at bounding box center [310, 99] width 91 height 21
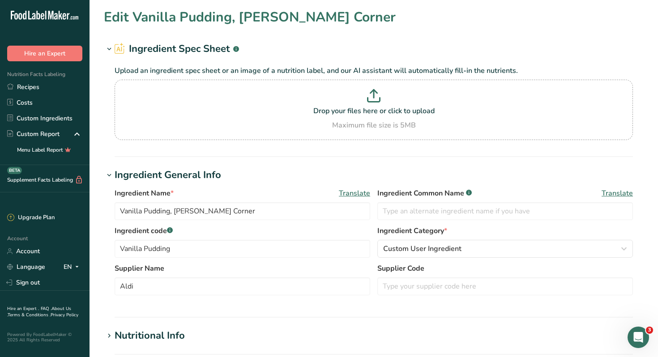
click at [176, 48] on h2 "Ingredient Spec Sheet .a-a{fill:#347362;}.b-a{fill:#fff;}" at bounding box center [177, 49] width 124 height 15
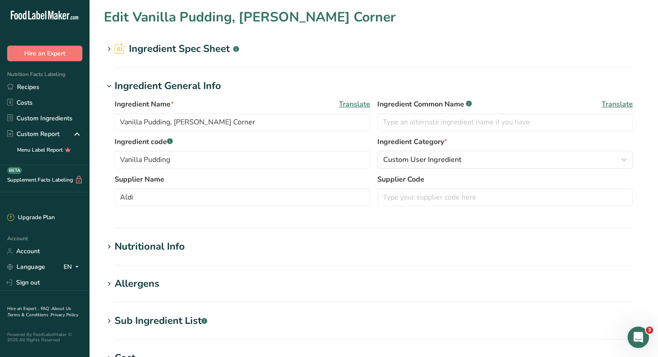
click at [121, 47] on rect at bounding box center [121, 49] width 1 height 5
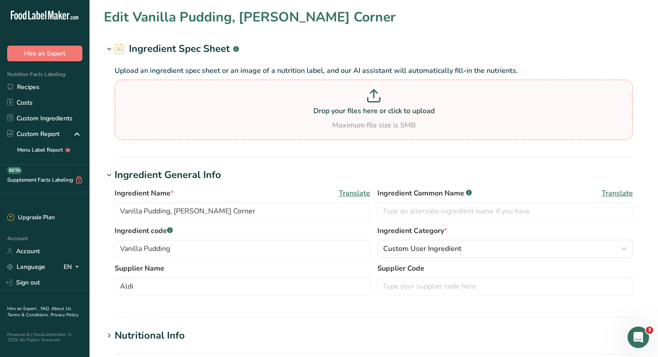
click at [377, 102] on icon at bounding box center [374, 100] width 12 height 4
click at [377, 102] on input "Drop your files here or click to upload Maximum file size is 5MB" at bounding box center [374, 110] width 518 height 60
type input "C:\fakepath\Vanilla Pudding.jpg"
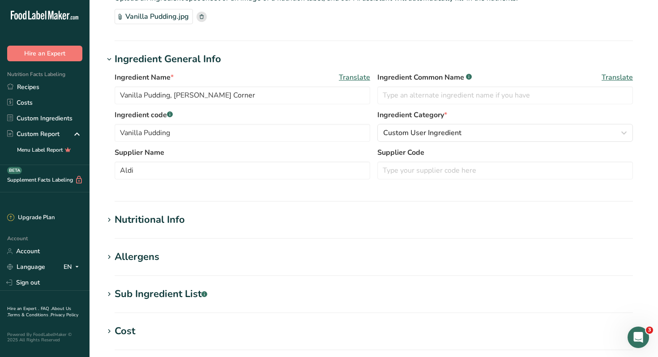
scroll to position [78, 0]
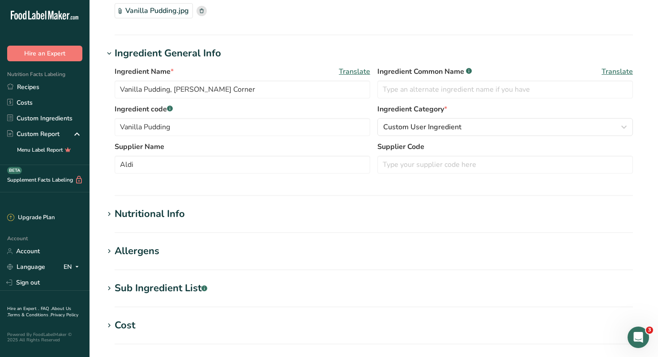
click at [147, 214] on div "Nutritional Info" at bounding box center [150, 214] width 70 height 15
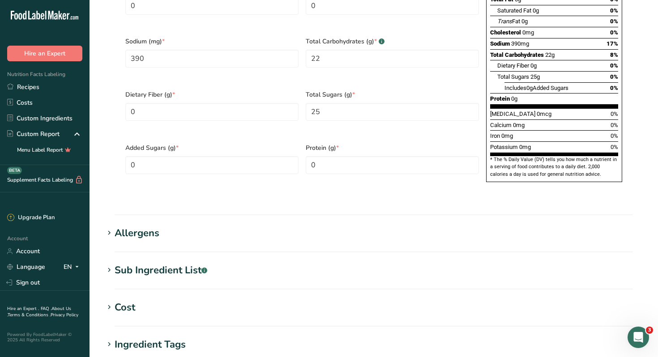
scroll to position [524, 0]
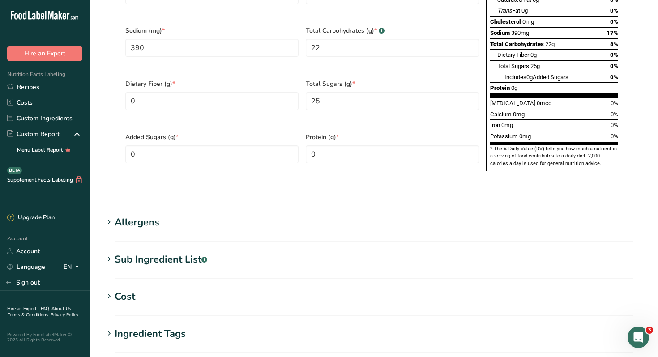
click at [165, 252] on div "Sub Ingredient List .a-a{fill:#347362;}.b-a{fill:#fff;}" at bounding box center [161, 259] width 93 height 15
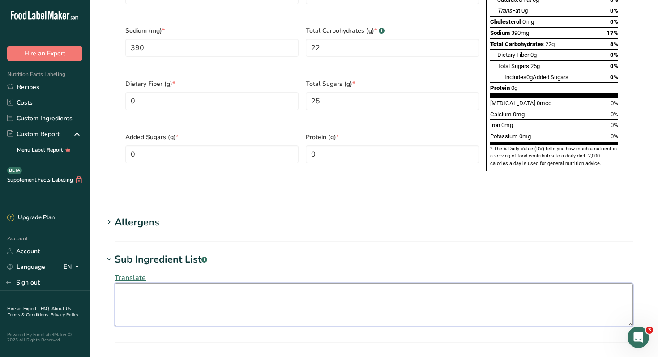
click at [139, 283] on textarea at bounding box center [374, 304] width 518 height 43
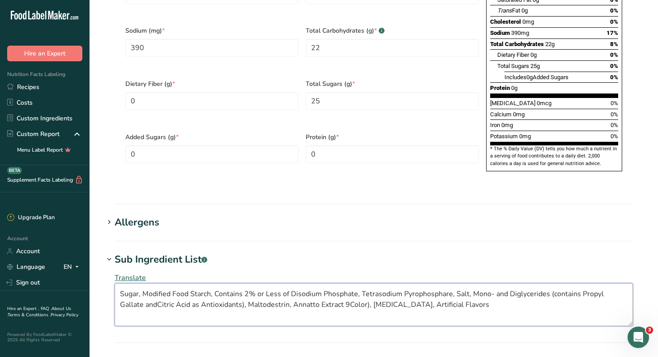
click at [321, 284] on textarea "Sugar, Modified Food Starch, Contains 2% or Less of Disodium Phosphate, Tetraso…" at bounding box center [374, 304] width 518 height 43
click at [252, 285] on textarea "Sugar, Modified Food Starch, Contains 2% or Less of Disodium Phosphate, Tetraso…" at bounding box center [374, 304] width 518 height 43
click at [135, 283] on textarea "Sugar, Modified Food Starch, Contains 2% or Less of Disodium Phosphate, Tetraso…" at bounding box center [374, 304] width 518 height 43
click at [448, 283] on textarea "Sugar, Modified Food Starch, Contains 2% or Less of Disodium Phosphate, Tetraso…" at bounding box center [374, 304] width 518 height 43
click at [479, 283] on textarea "Sugar, Modified Food Starch, Contains 2% or Less of Disodium Phosphate, Tetraso…" at bounding box center [374, 304] width 518 height 43
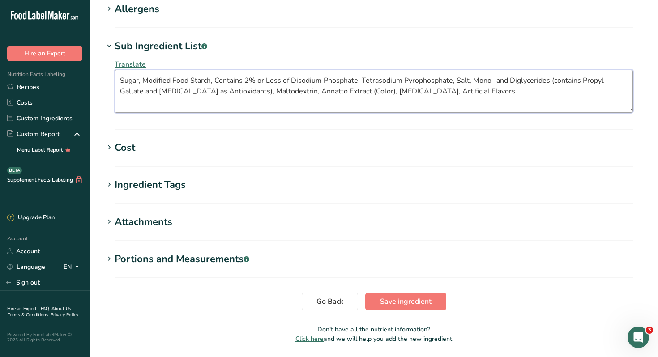
scroll to position [747, 0]
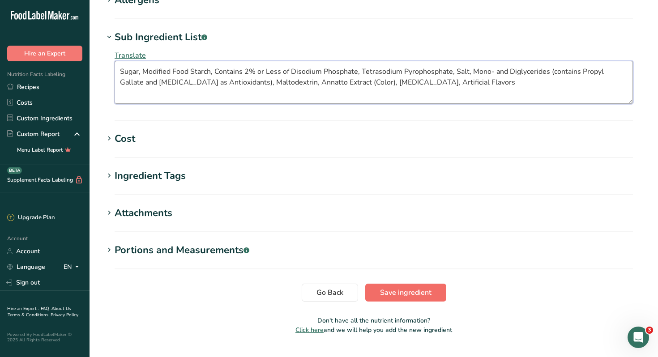
type textarea "Sugar, Modified Food Starch, Contains 2% or Less of Disodium Phosphate, Tetraso…"
click at [404, 287] on span "Save ingredient" at bounding box center [405, 292] width 51 height 11
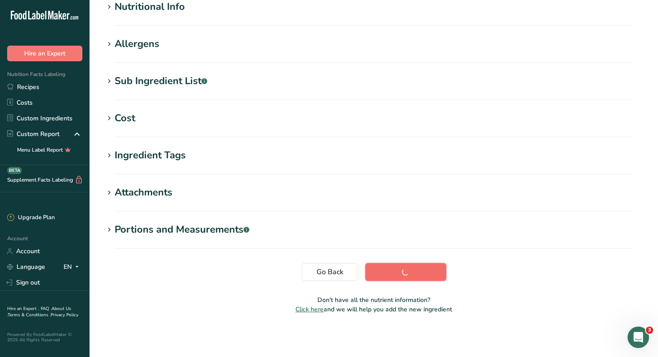
scroll to position [116, 0]
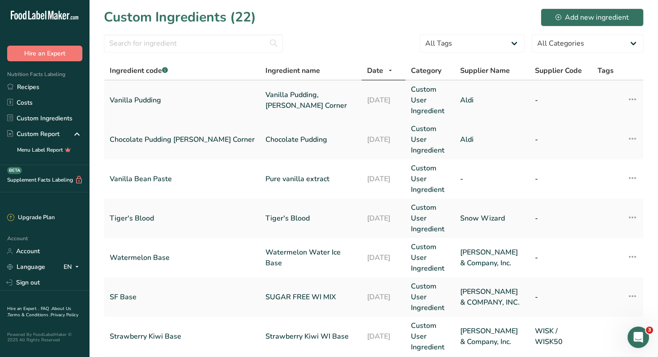
click at [152, 99] on link "Vanilla Pudding" at bounding box center [182, 100] width 145 height 11
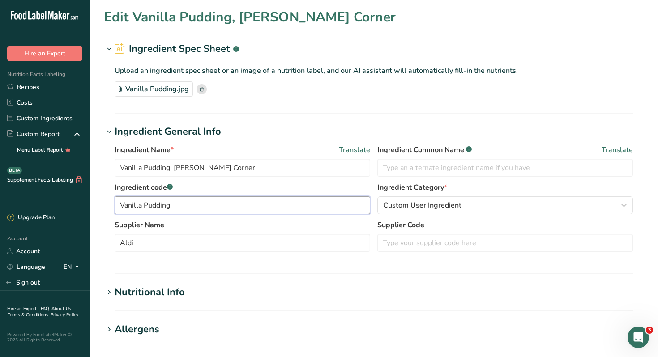
click at [177, 210] on input "Vanilla Pudding" at bounding box center [242, 205] width 255 height 18
click at [194, 206] on input "Vanilla Pudding Baker;s Corner" at bounding box center [242, 205] width 255 height 18
type input "Vanilla Pudding Baker's Corner"
click at [224, 166] on input "Vanilla Pudding, Baker's Corner" at bounding box center [242, 168] width 255 height 18
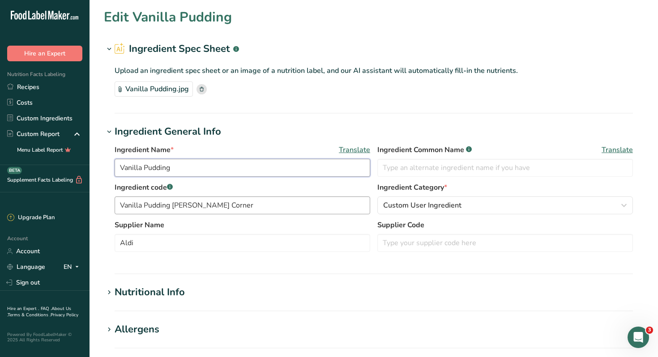
type input "Vanilla Pudding"
click at [171, 207] on input "Vanilla Pudding Baker's Corner" at bounding box center [242, 205] width 255 height 18
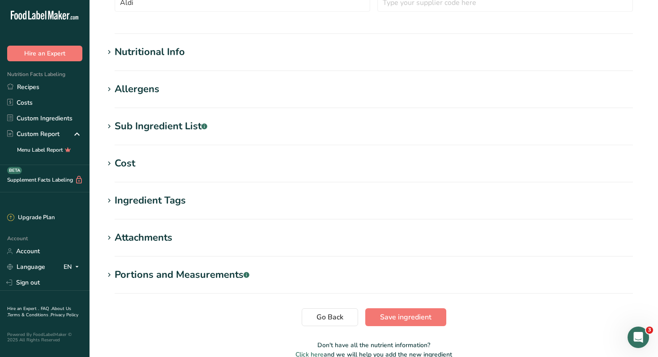
scroll to position [285, 0]
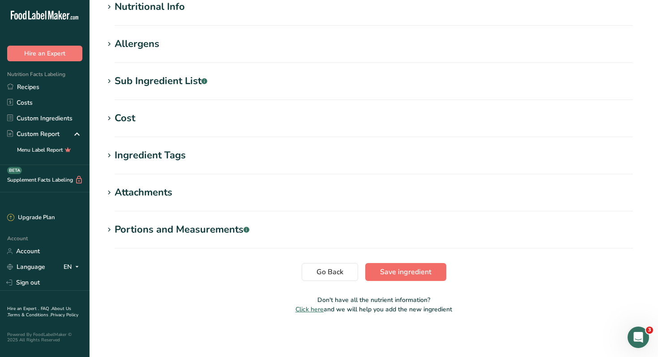
type input "Vanilla Pudding, Baker's Corner"
click at [390, 272] on span "Save ingredient" at bounding box center [405, 272] width 51 height 11
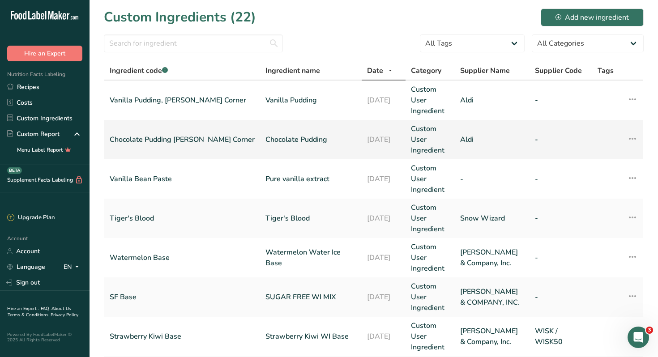
click at [154, 139] on link "Chocolate Pudding [PERSON_NAME] Corner" at bounding box center [182, 139] width 145 height 11
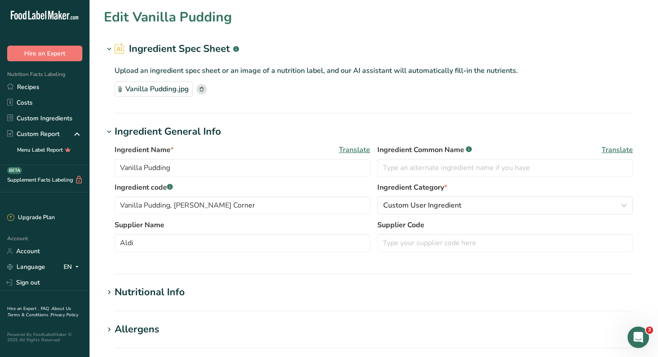
type input "Chocolate Pudding"
type input "Chocolate Pudding [PERSON_NAME] Corner"
type input "28"
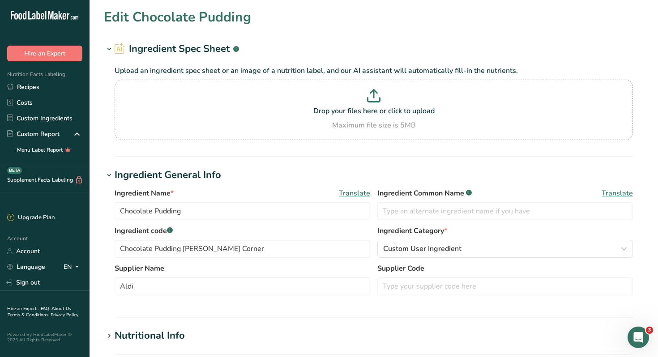
type input "100"
type KJ "418.4"
type Fat "0"
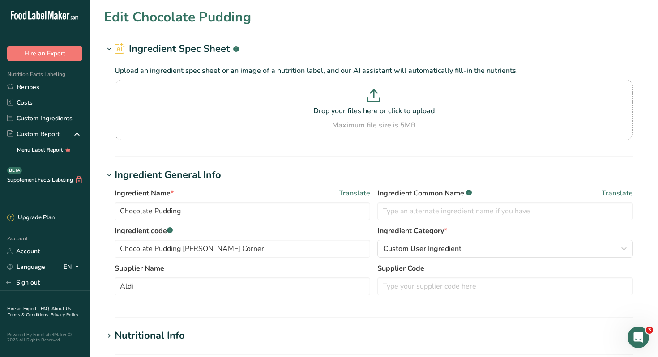
type input "0"
type input "450"
type Carbohydrates "25"
type Fiber "0"
type Sugars "20"
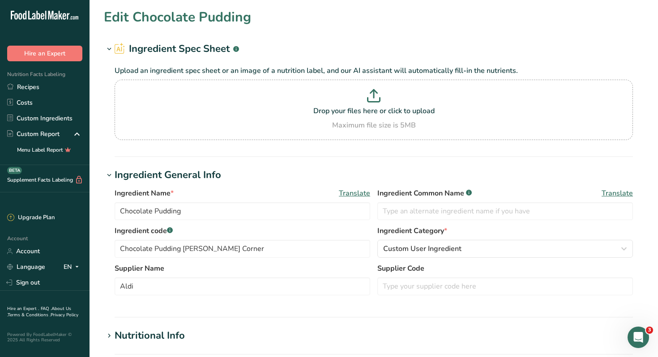
type Sugars "0"
type input "0"
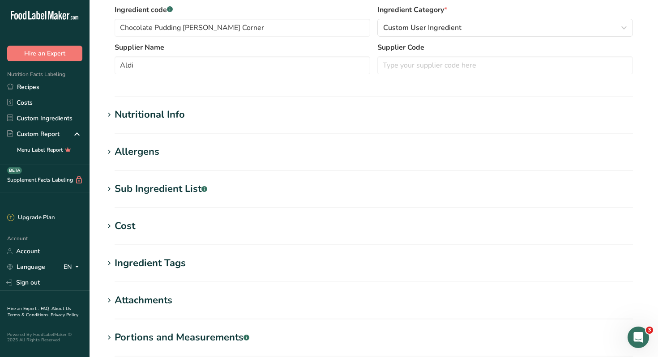
scroll to position [227, 0]
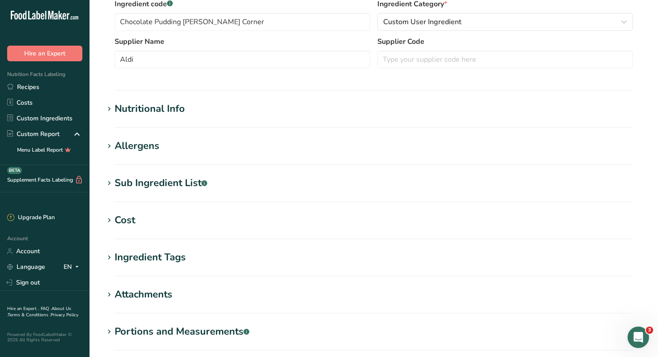
click at [148, 109] on div "Nutritional Info" at bounding box center [150, 109] width 70 height 15
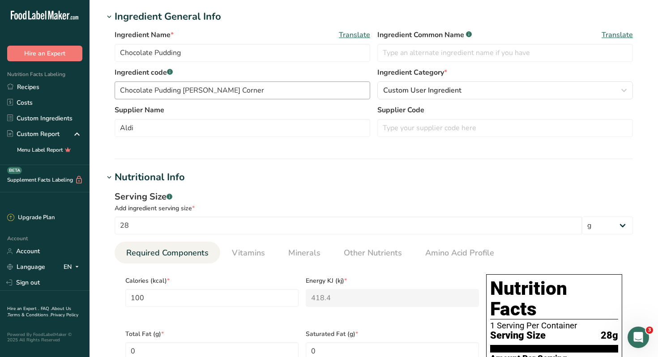
scroll to position [157, 0]
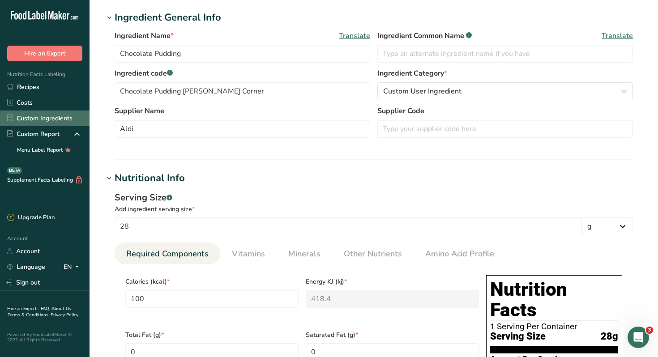
click at [41, 117] on link "Custom Ingredients" at bounding box center [44, 118] width 89 height 16
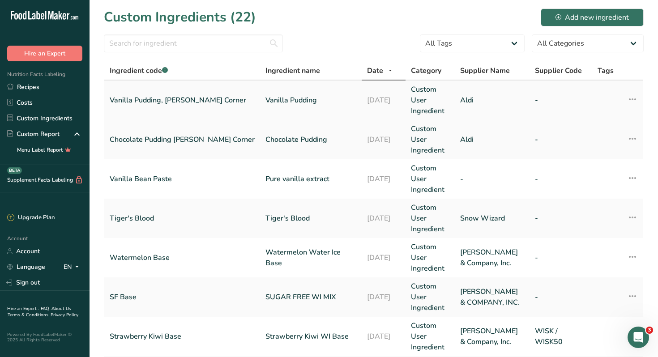
click at [187, 100] on link "Vanilla Pudding, Baker's Corner" at bounding box center [182, 100] width 145 height 11
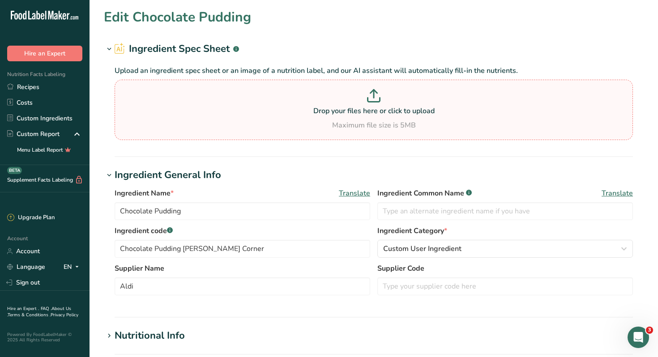
type input "Vanilla Pudding"
type input "Vanilla Pudding, Baker's Corner"
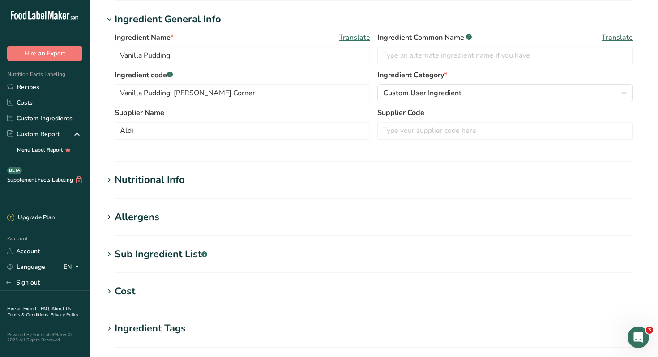
scroll to position [148, 0]
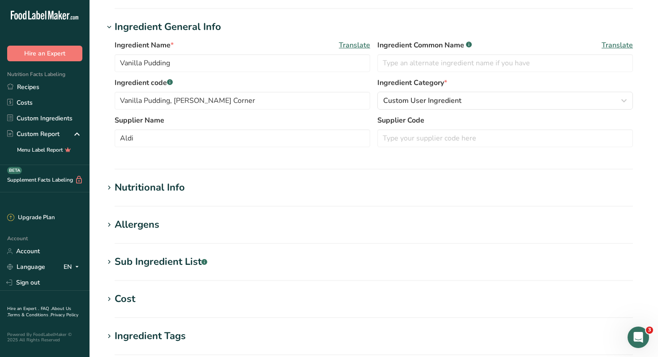
click at [148, 189] on div "Nutritional Info" at bounding box center [150, 187] width 70 height 15
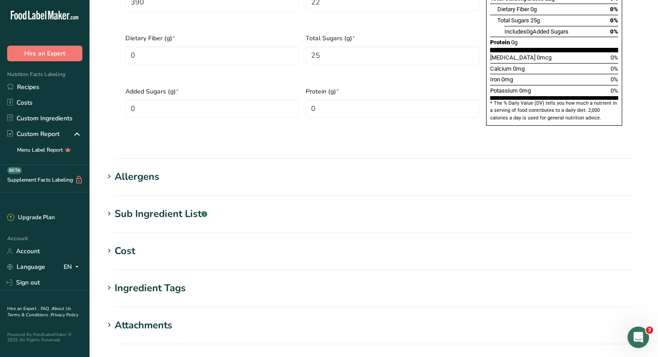
scroll to position [622, 0]
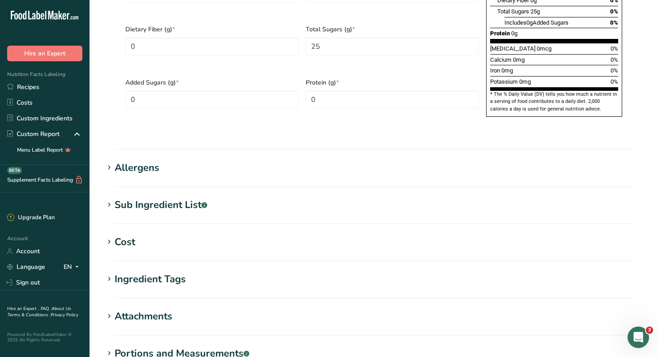
click at [174, 198] on div "Sub Ingredient List .a-a{fill:#347362;}.b-a{fill:#fff;}" at bounding box center [161, 205] width 93 height 15
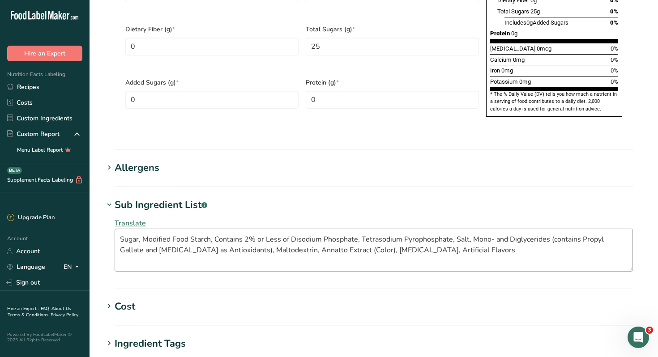
scroll to position [790, 0]
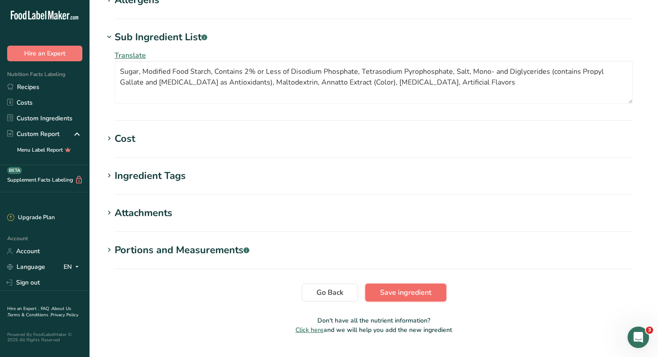
click at [408, 287] on span "Save ingredient" at bounding box center [405, 292] width 51 height 11
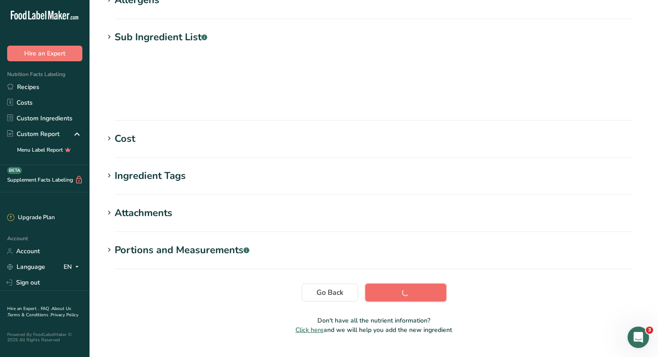
scroll to position [116, 0]
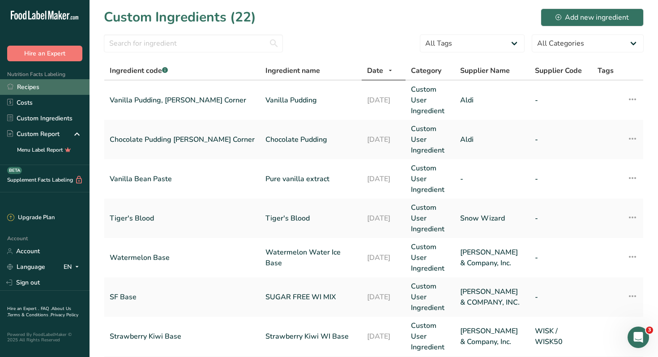
click at [29, 87] on link "Recipes" at bounding box center [44, 87] width 89 height 16
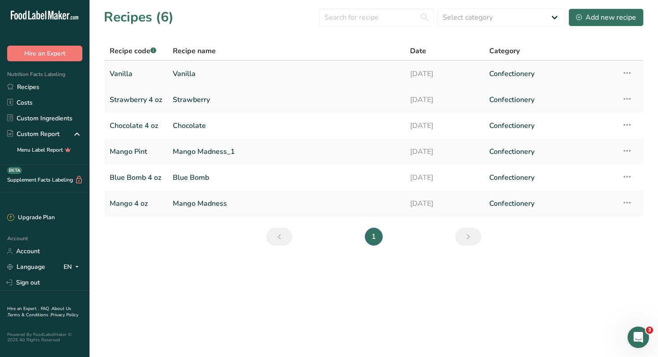
click at [183, 73] on link "Vanilla" at bounding box center [286, 73] width 226 height 19
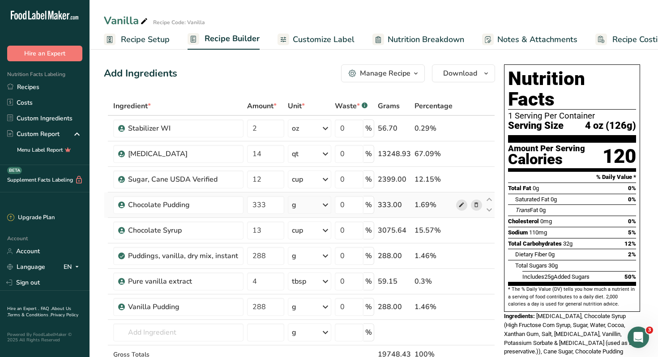
click at [464, 204] on icon at bounding box center [461, 204] width 6 height 9
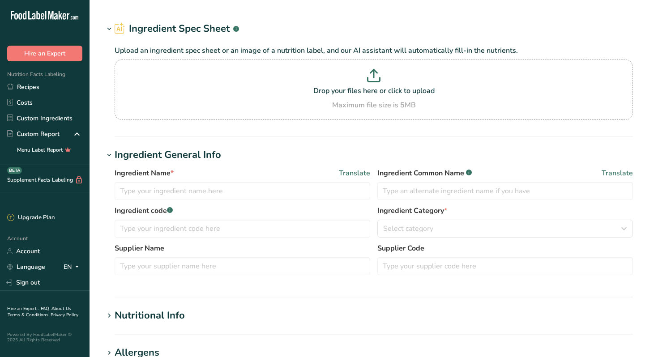
type input "Chocolate Pudding"
type input "Chocolate Pudding [PERSON_NAME] Corner"
type input "Aldi"
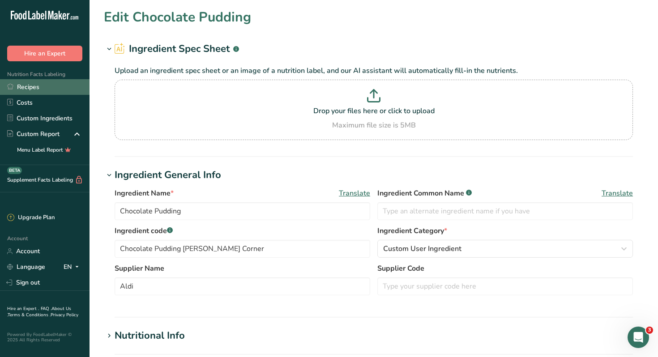
click at [37, 85] on link "Recipes" at bounding box center [44, 87] width 89 height 16
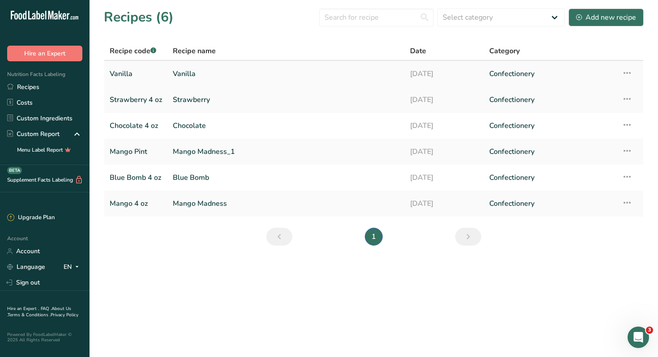
click at [185, 72] on link "Vanilla" at bounding box center [286, 73] width 226 height 19
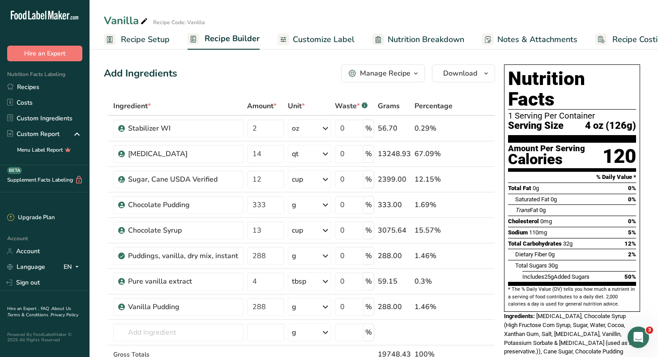
click at [155, 38] on span "Recipe Setup" at bounding box center [145, 40] width 49 height 12
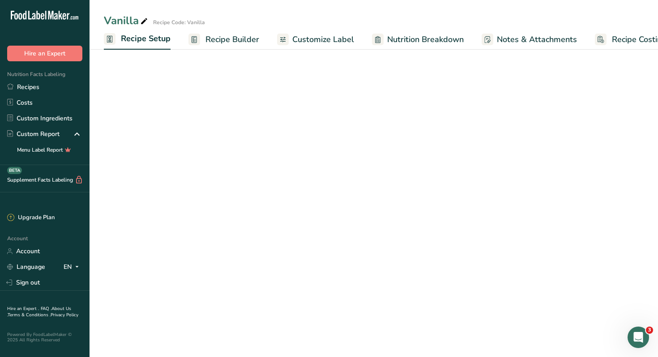
scroll to position [0, 3]
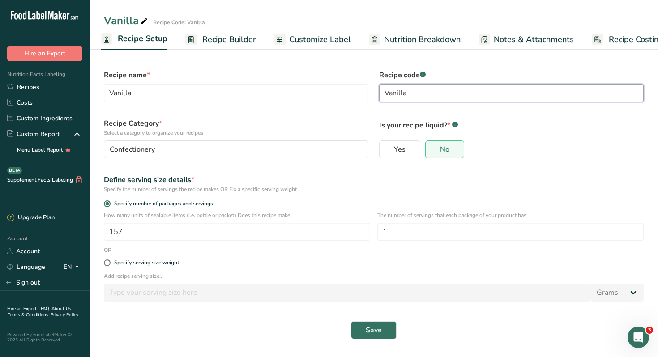
click at [414, 97] on input "Vanilla" at bounding box center [511, 93] width 264 height 18
type input "Vanilla 4 oz"
click at [374, 330] on span "Save" at bounding box center [373, 330] width 16 height 11
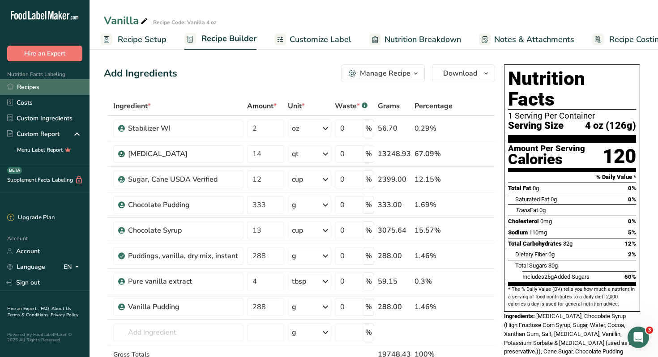
click at [30, 86] on link "Recipes" at bounding box center [44, 87] width 89 height 16
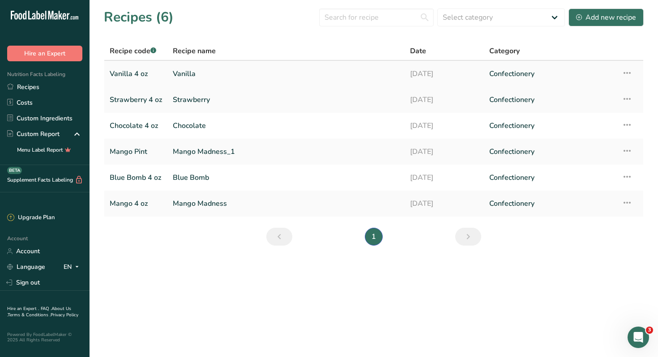
click at [134, 74] on link "Vanilla 4 oz" at bounding box center [136, 73] width 52 height 19
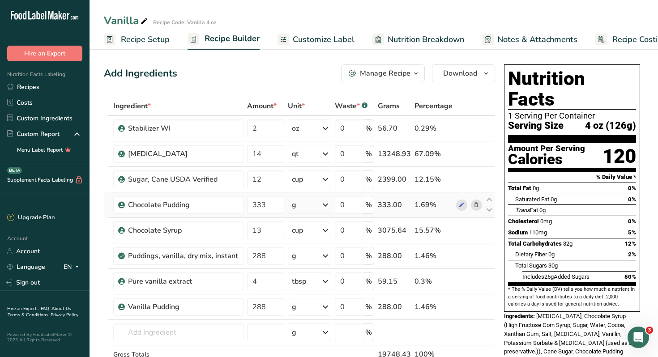
click at [476, 205] on icon at bounding box center [476, 204] width 6 height 9
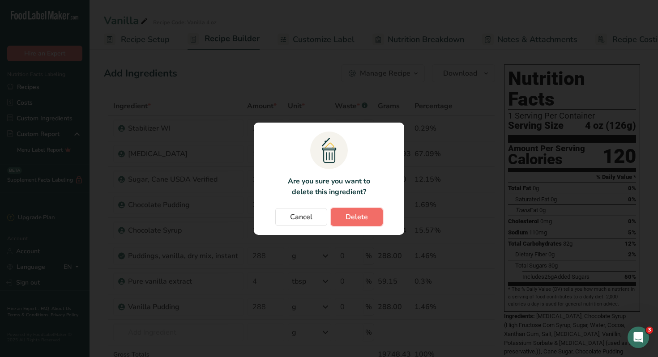
click at [365, 217] on span "Delete" at bounding box center [356, 217] width 22 height 11
type input "13"
type input "288"
type input "4"
type input "288"
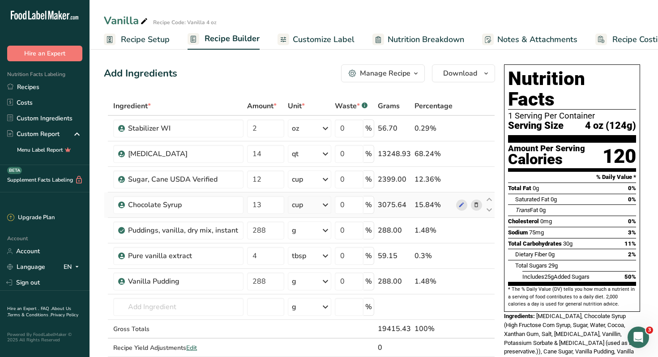
click at [477, 206] on icon at bounding box center [476, 204] width 6 height 9
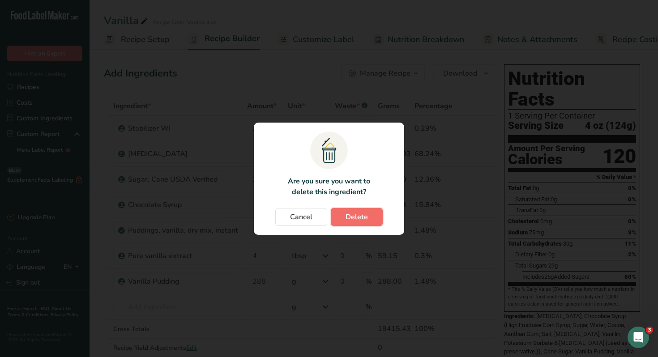
click at [361, 216] on span "Delete" at bounding box center [356, 217] width 22 height 11
type input "288"
type input "4"
type input "288"
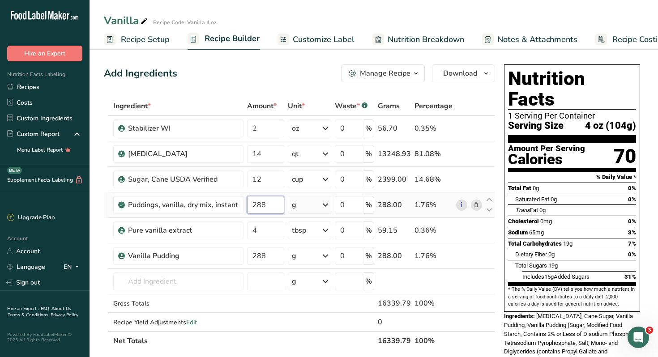
click at [275, 204] on input "288" at bounding box center [265, 205] width 37 height 18
type input "2"
type input "0"
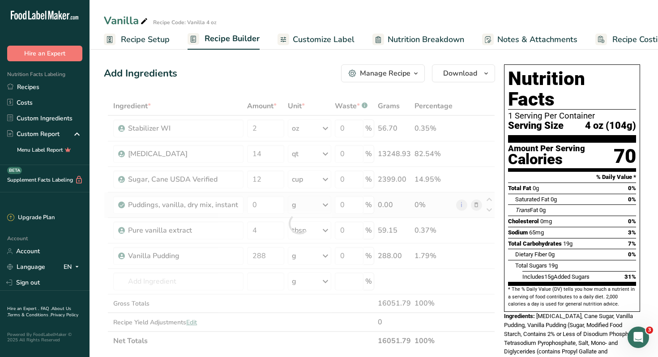
click at [476, 204] on div "Ingredient * Amount * Unit * Waste * .a-a{fill:#347362;}.b-a{fill:#fff;} Grams …" at bounding box center [299, 224] width 391 height 254
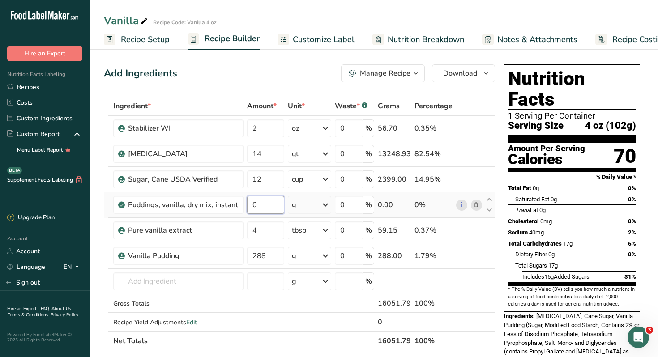
click at [268, 205] on input "0" at bounding box center [265, 205] width 37 height 18
click at [267, 281] on div "Ingredient * Amount * Unit * Waste * .a-a{fill:#347362;}.b-a{fill:#fff;} Grams …" at bounding box center [299, 224] width 391 height 254
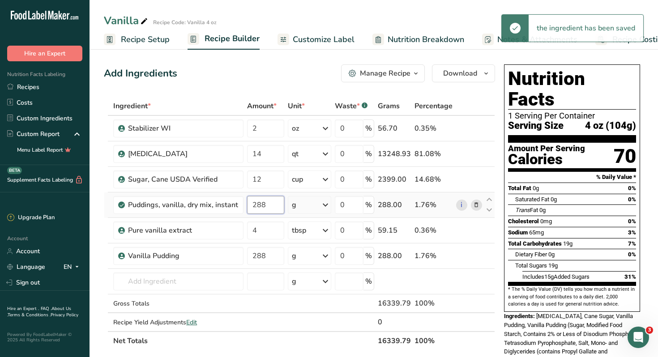
click at [268, 203] on input "288" at bounding box center [265, 205] width 37 height 18
type input "2"
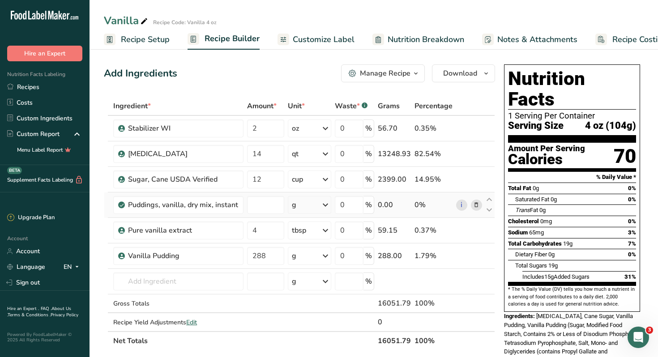
click at [476, 207] on div "Ingredient * Amount * Unit * Waste * .a-a{fill:#347362;}.b-a{fill:#fff;} Grams …" at bounding box center [299, 224] width 391 height 254
click at [476, 205] on icon at bounding box center [476, 204] width 6 height 9
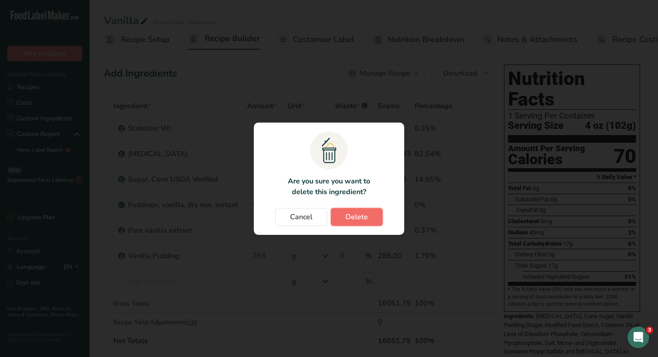
click at [358, 217] on span "Delete" at bounding box center [356, 217] width 22 height 11
type input "4"
type input "288"
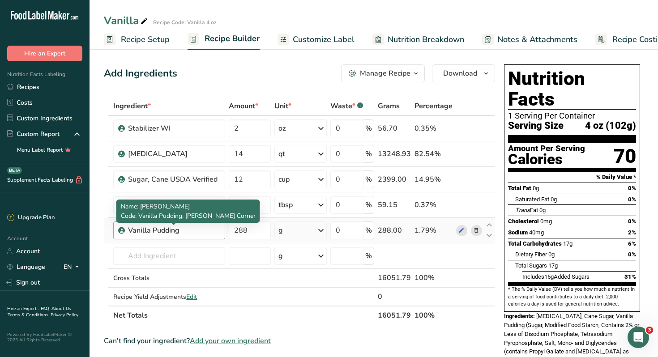
click at [198, 229] on div "Vanilla Pudding" at bounding box center [173, 230] width 91 height 11
click at [148, 230] on div "Vanilla Pudding" at bounding box center [173, 230] width 91 height 11
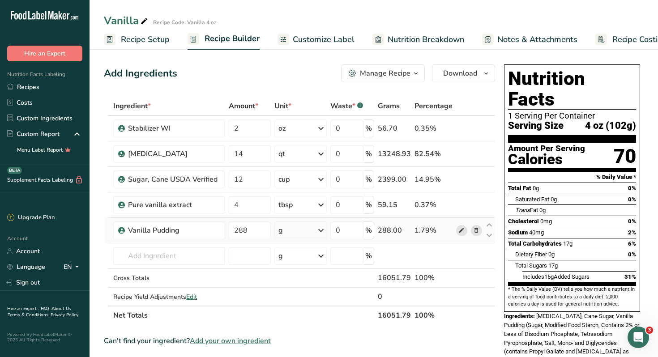
click at [461, 232] on icon at bounding box center [461, 230] width 6 height 9
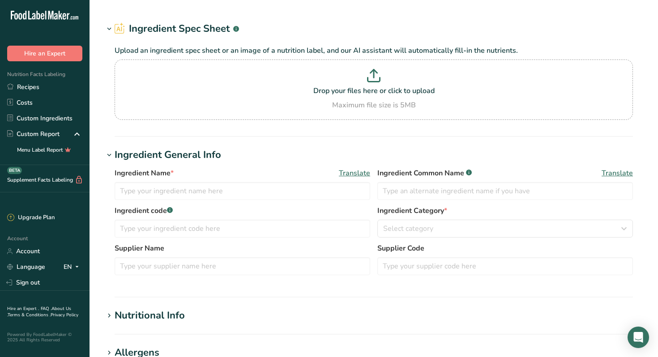
type input "Vanilla Pudding"
type input "Vanilla Pudding, Baker's Corner"
type input "Aldi"
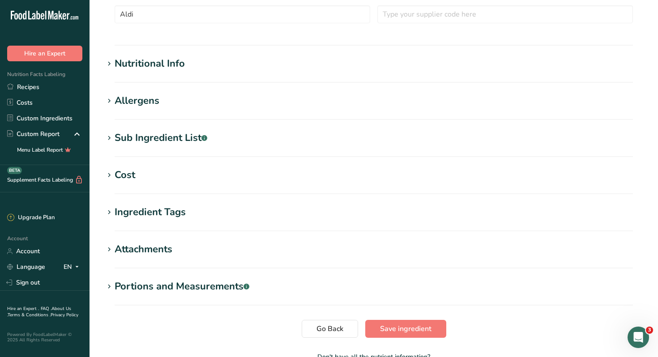
scroll to position [329, 0]
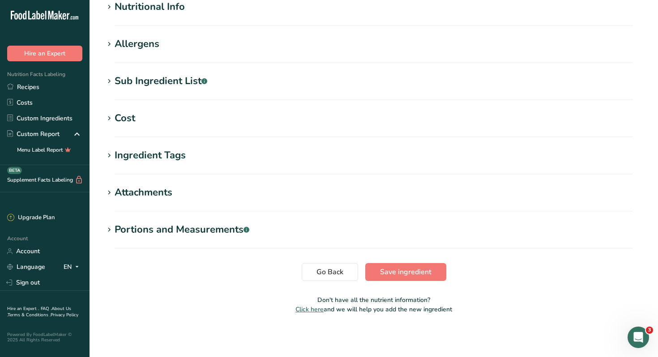
click at [149, 81] on div "Sub Ingredient List .a-a{fill:#347362;}.b-a{fill:#fff;}" at bounding box center [161, 81] width 93 height 15
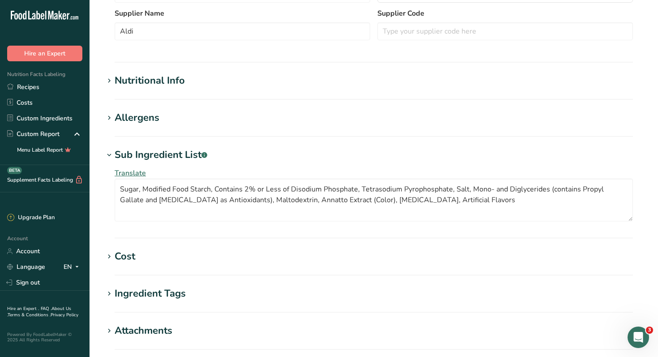
scroll to position [254, 0]
click at [149, 81] on div "Nutritional Info" at bounding box center [150, 81] width 70 height 15
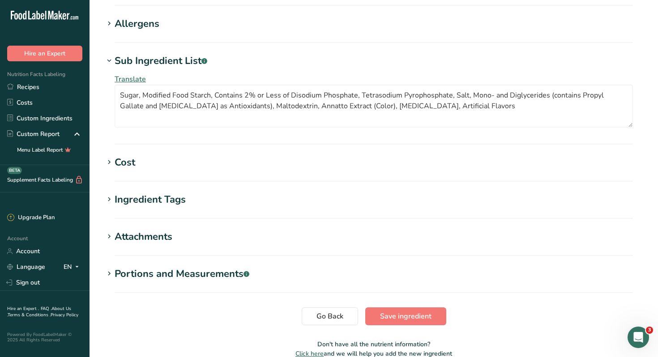
scroll to position [790, 0]
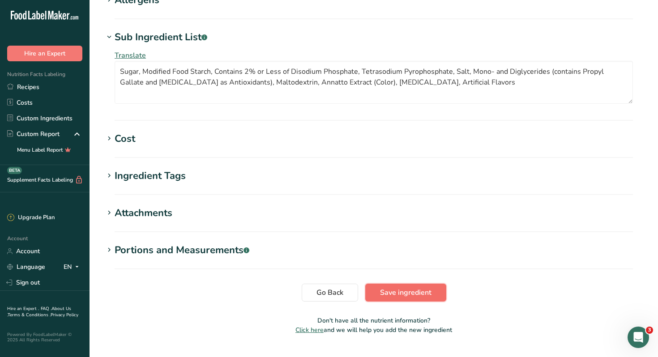
click at [387, 287] on span "Save ingredient" at bounding box center [405, 292] width 51 height 11
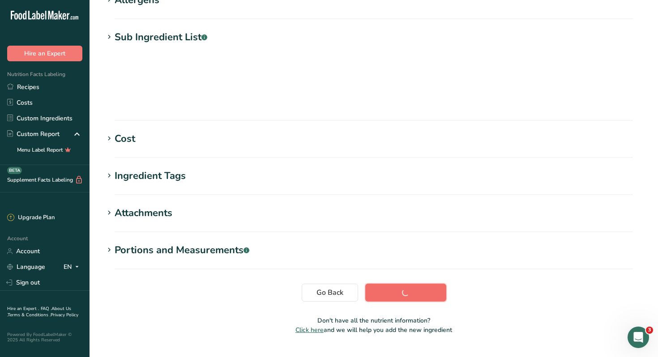
scroll to position [116, 0]
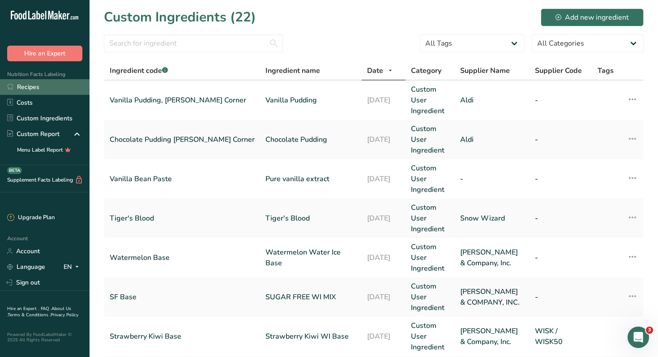
click at [35, 87] on link "Recipes" at bounding box center [44, 87] width 89 height 16
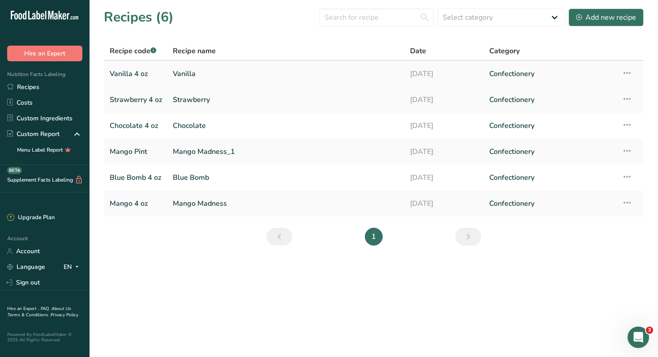
click at [185, 74] on link "Vanilla" at bounding box center [286, 73] width 226 height 19
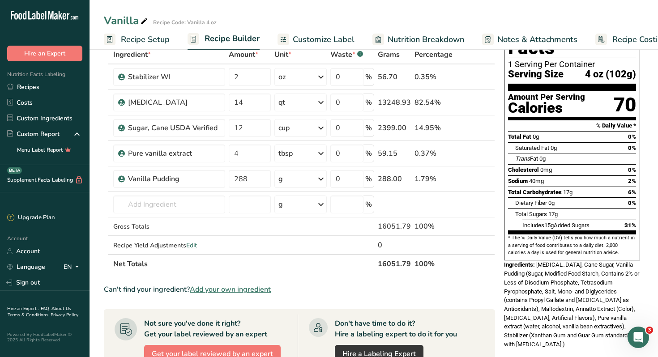
scroll to position [43, 0]
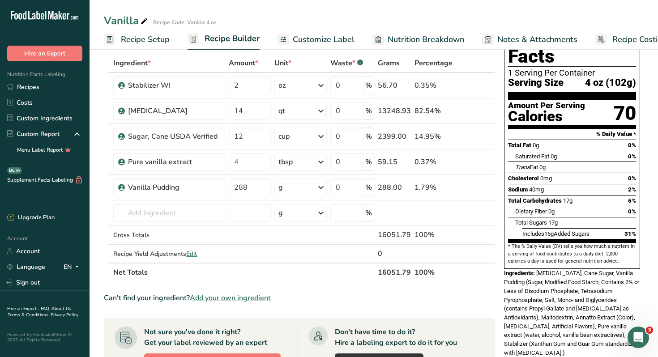
click at [137, 41] on span "Recipe Setup" at bounding box center [145, 40] width 49 height 12
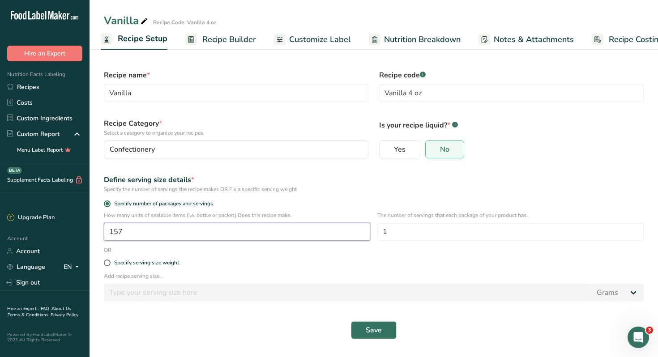
click at [132, 234] on input "157" at bounding box center [237, 232] width 266 height 18
type input "160"
click at [371, 329] on span "Save" at bounding box center [373, 330] width 16 height 11
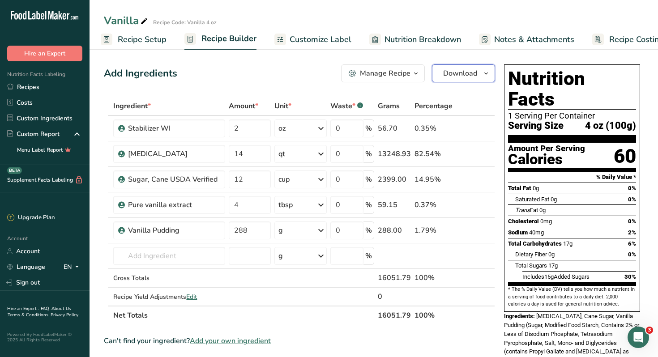
click at [469, 72] on span "Download" at bounding box center [460, 73] width 34 height 11
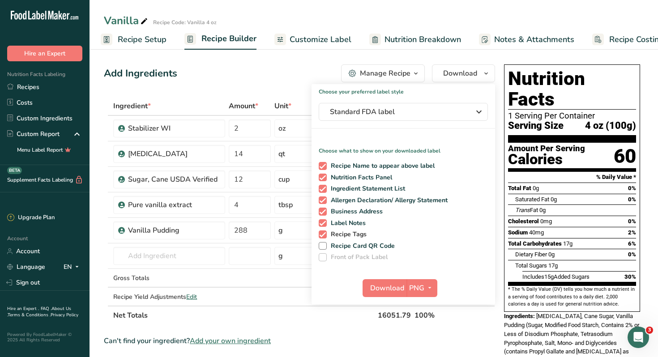
click at [323, 234] on span at bounding box center [322, 234] width 8 height 8
click at [323, 234] on input "Recipe Tags" at bounding box center [321, 234] width 6 height 6
checkbox input "false"
click at [323, 220] on span at bounding box center [322, 223] width 8 height 8
click at [323, 220] on input "Label Notes" at bounding box center [321, 223] width 6 height 6
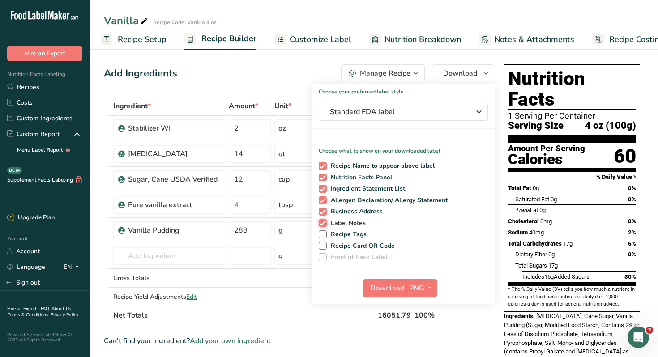
checkbox input "false"
click at [322, 211] on span at bounding box center [322, 212] width 8 height 8
click at [322, 211] on input "Business Address" at bounding box center [321, 211] width 6 height 6
checkbox input "false"
click at [428, 286] on icon "button" at bounding box center [429, 287] width 7 height 11
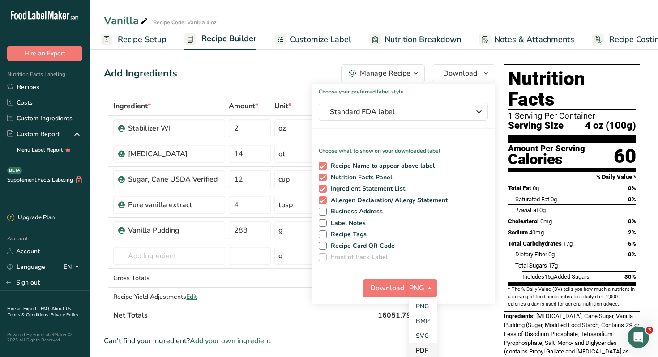
click at [420, 351] on link "PDF" at bounding box center [422, 350] width 29 height 15
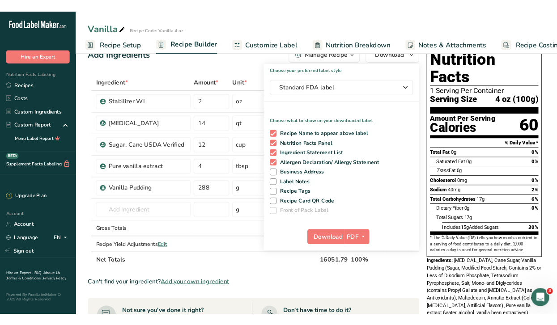
scroll to position [47, 0]
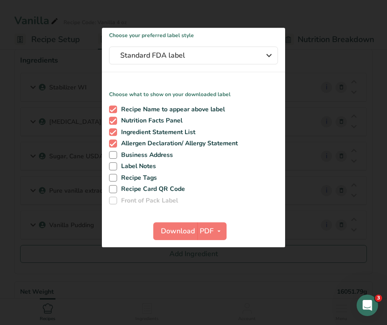
click at [323, 191] on div at bounding box center [193, 162] width 387 height 325
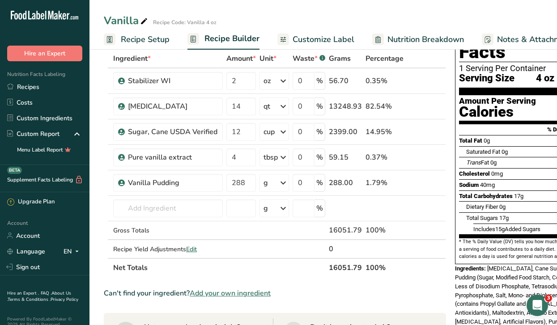
scroll to position [0, 0]
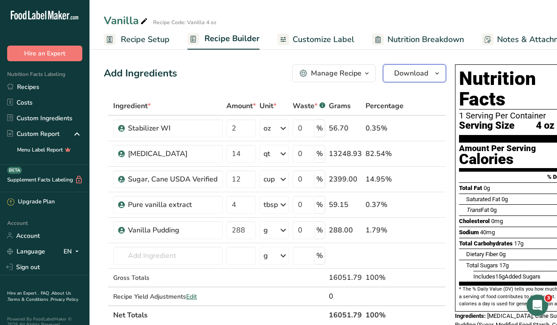
click at [428, 74] on button "Download" at bounding box center [414, 73] width 63 height 18
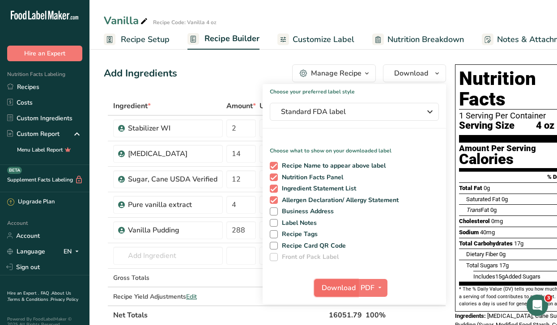
click at [337, 285] on span "Download" at bounding box center [339, 288] width 34 height 11
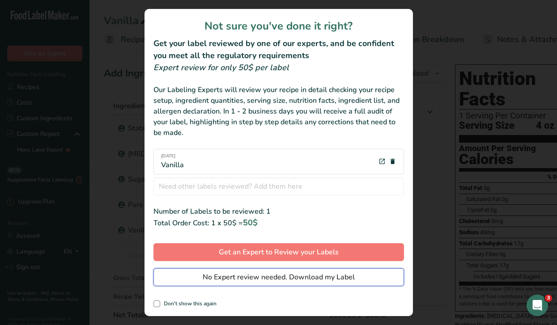
click at [298, 278] on span "No Expert review needed. Download my Label" at bounding box center [279, 277] width 152 height 11
